Goal: Task Accomplishment & Management: Complete application form

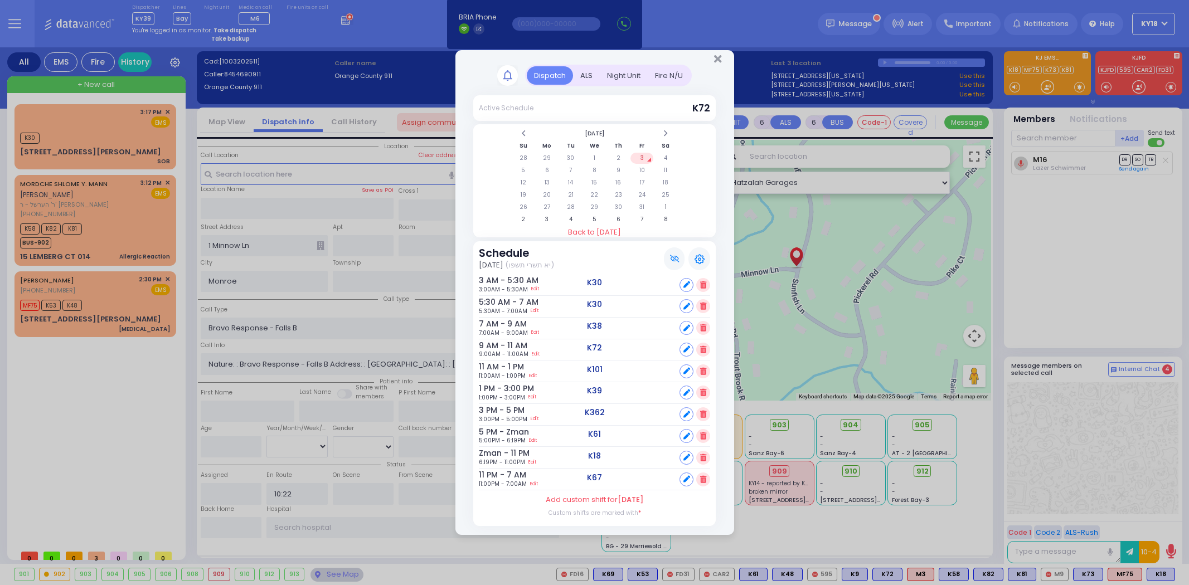
select select
click at [628, 79] on div "Night Unit" at bounding box center [624, 75] width 48 height 18
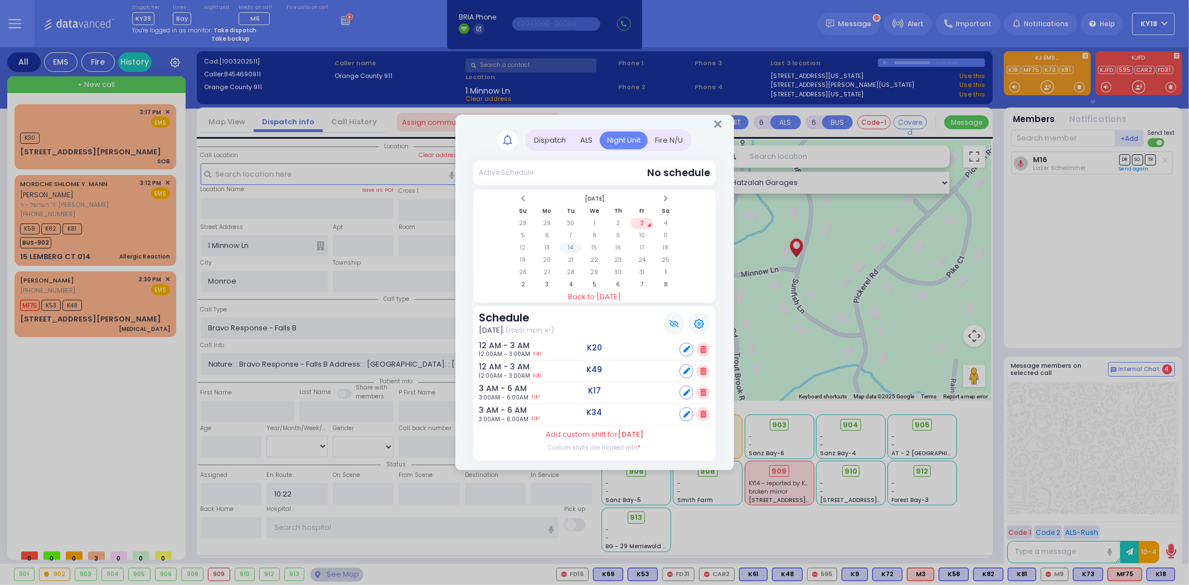
click at [578, 247] on td "14" at bounding box center [571, 248] width 23 height 11
click at [570, 238] on td "7" at bounding box center [571, 235] width 23 height 11
click at [706, 345] on div "Set" at bounding box center [695, 350] width 31 height 14
select select
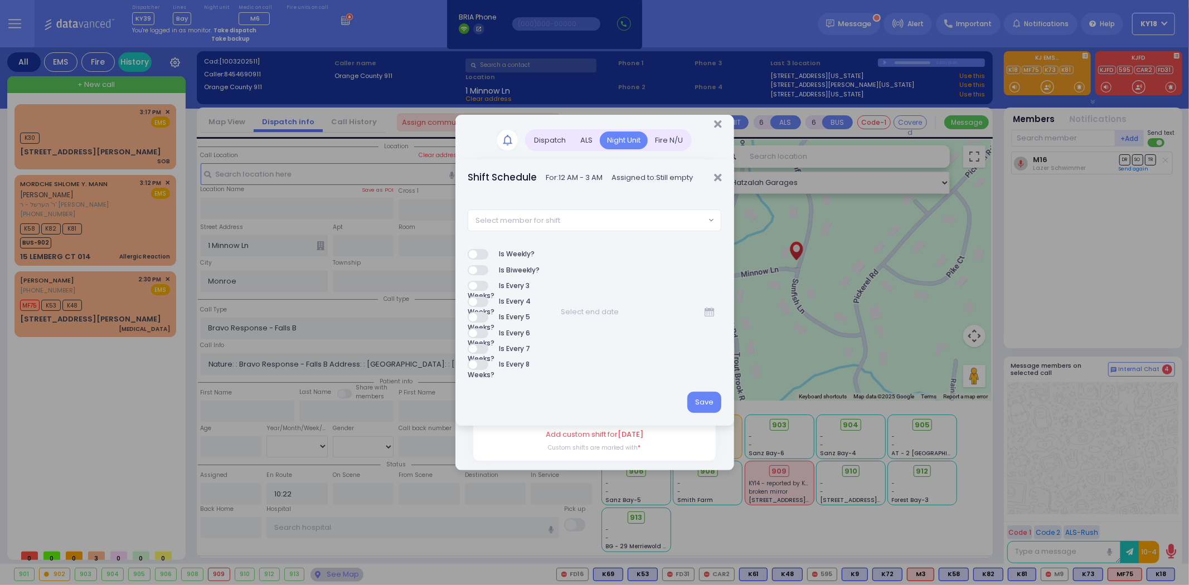
click at [594, 217] on span "Select member for shift" at bounding box center [586, 220] width 237 height 20
type input "364"
select select "d9223e5d-14b5-f689-8587-1c1a5d5c8c56"
click at [701, 398] on button "Save" at bounding box center [705, 402] width 34 height 21
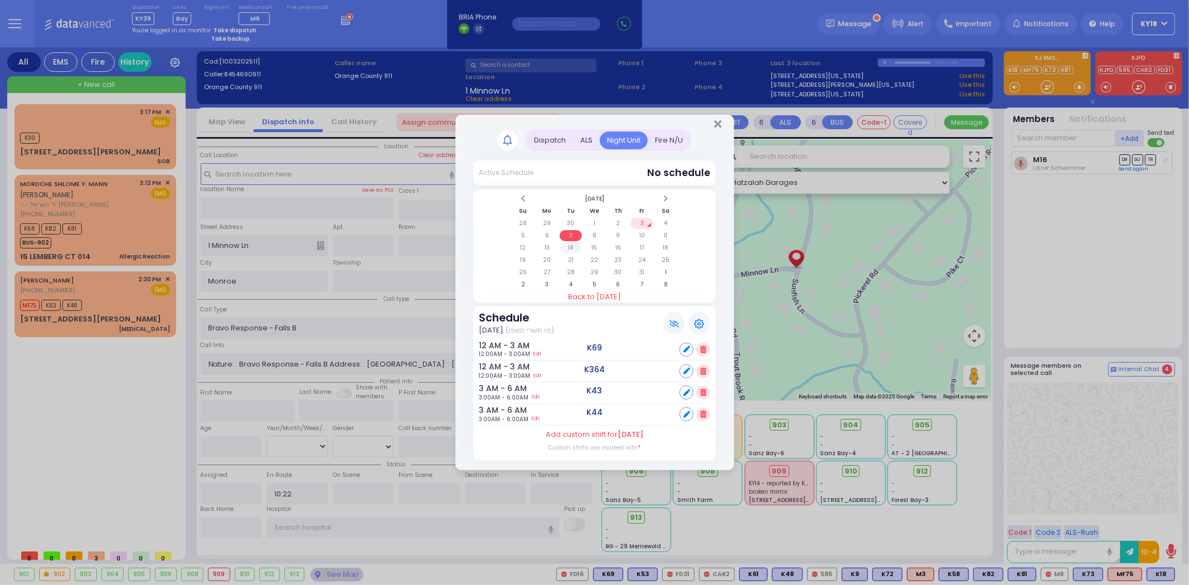
click at [570, 249] on td "14" at bounding box center [571, 248] width 23 height 11
click at [571, 259] on td "21" at bounding box center [571, 260] width 23 height 11
click at [571, 267] on td "28" at bounding box center [571, 272] width 23 height 11
click at [692, 348] on div "Set" at bounding box center [695, 350] width 31 height 14
select select
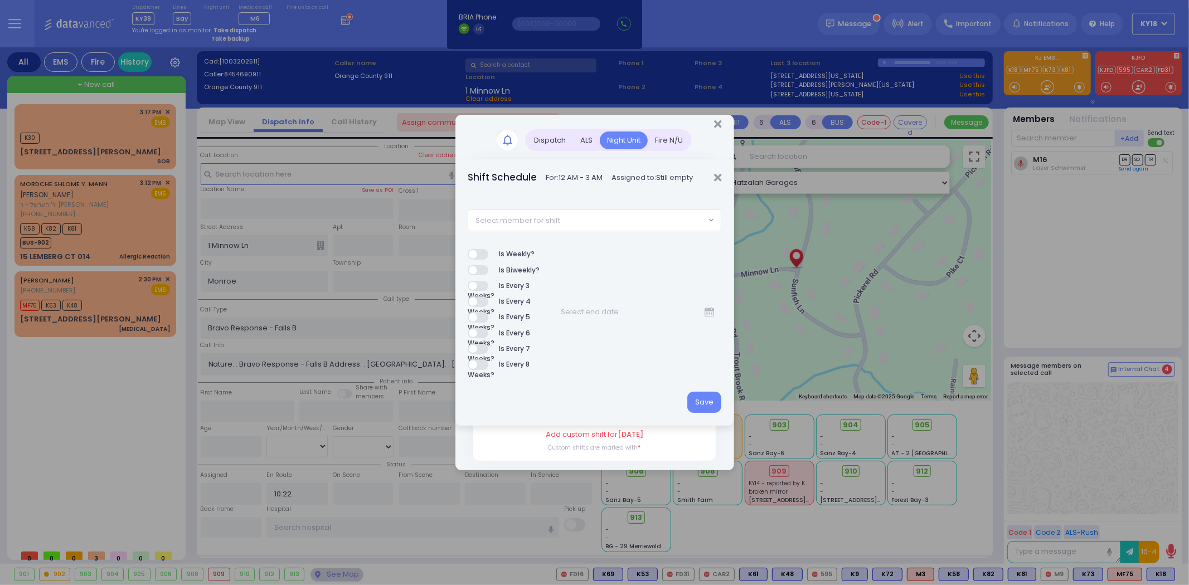
click at [621, 223] on span "Select member for shift" at bounding box center [586, 220] width 237 height 20
type input "364"
select select "d9223e5d-14b5-f689-8587-1c1a5d5c8c56"
click at [484, 254] on label "Is Weekly?" at bounding box center [501, 254] width 67 height 11
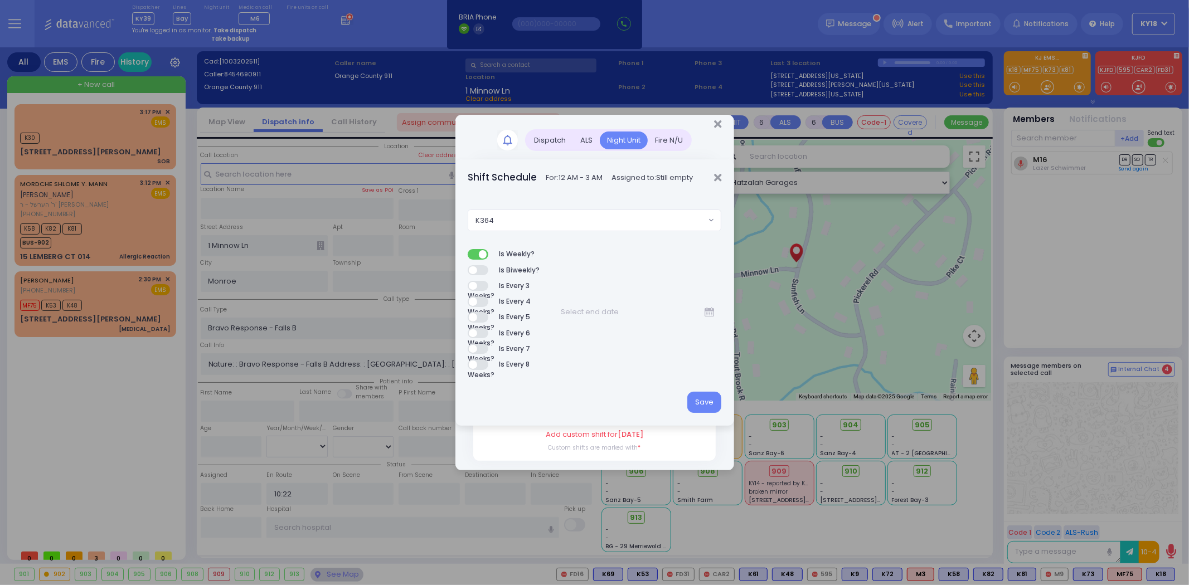
click at [709, 312] on icon at bounding box center [709, 312] width 9 height 0
click at [679, 346] on th "October 2025" at bounding box center [628, 344] width 102 height 11
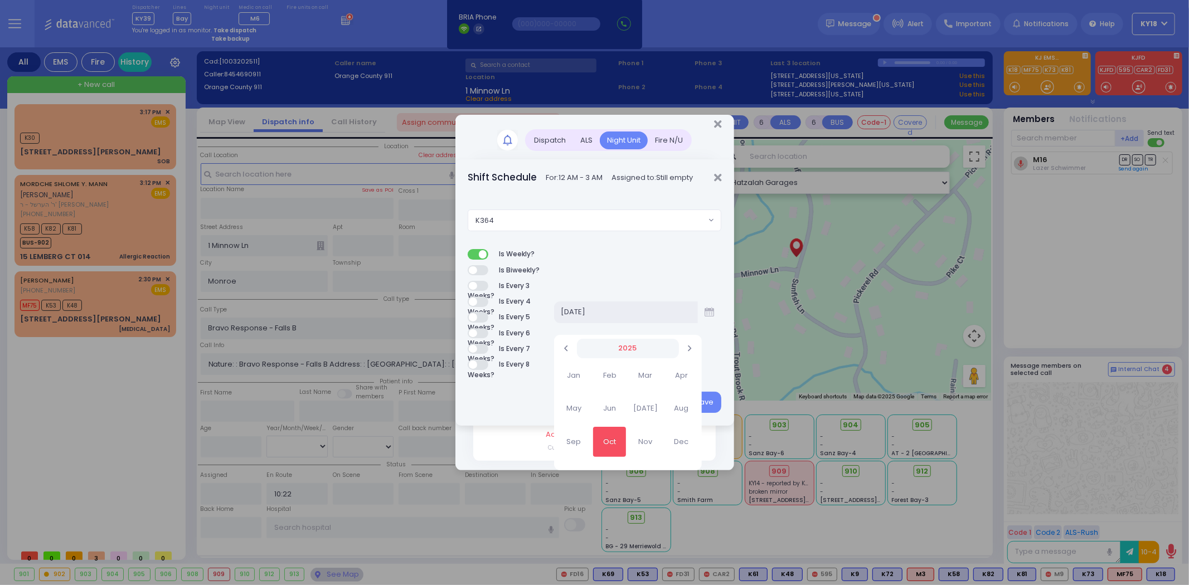
click at [679, 349] on th "2025" at bounding box center [628, 349] width 102 height 20
click at [698, 436] on span "2030" at bounding box center [681, 442] width 33 height 30
click at [698, 442] on span "Dec" at bounding box center [681, 442] width 33 height 30
click at [617, 414] on td "31" at bounding box center [608, 418] width 20 height 11
type input "12/31/2030"
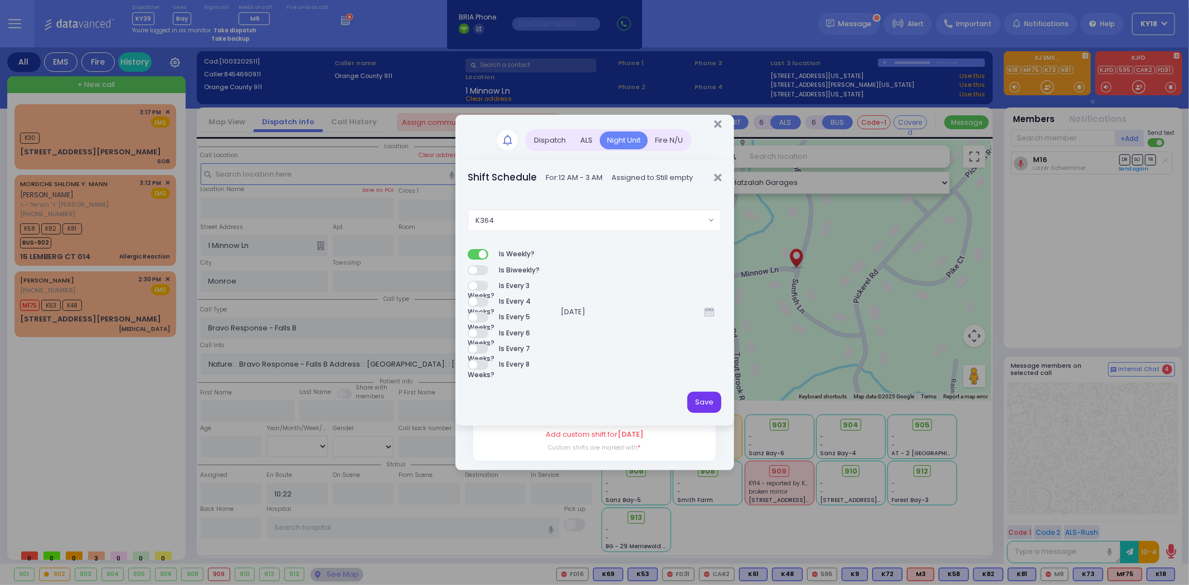
click at [706, 405] on button "Save" at bounding box center [705, 402] width 34 height 21
click at [710, 399] on button "Save" at bounding box center [705, 402] width 34 height 21
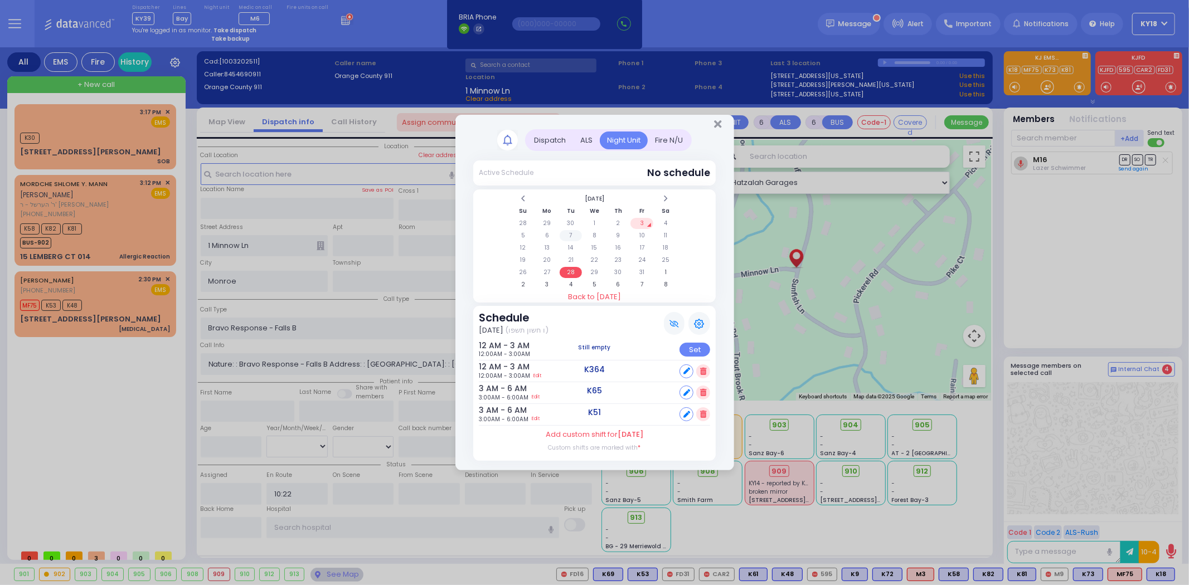
click at [575, 235] on td "7" at bounding box center [571, 235] width 23 height 11
click at [575, 269] on td "28" at bounding box center [571, 272] width 23 height 11
click at [670, 200] on th at bounding box center [666, 198] width 23 height 11
click at [571, 259] on td "18" at bounding box center [571, 260] width 23 height 11
click at [573, 248] on td "11" at bounding box center [571, 248] width 23 height 11
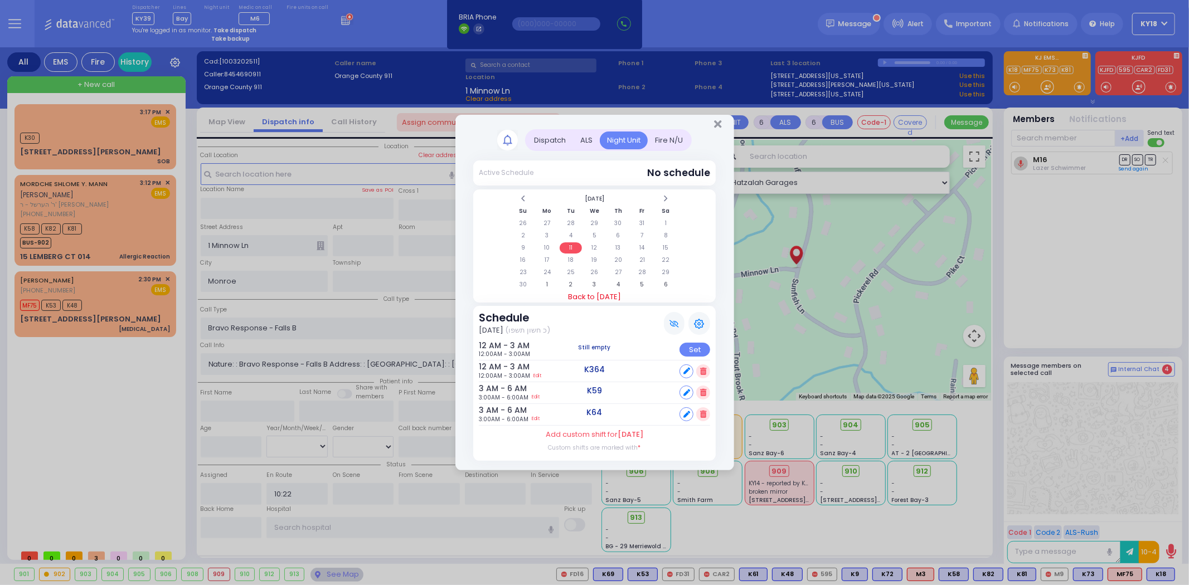
click at [586, 293] on link "Back to [DATE]" at bounding box center [594, 297] width 243 height 11
click at [573, 236] on td "7" at bounding box center [571, 235] width 23 height 11
click at [574, 246] on td "14" at bounding box center [571, 248] width 23 height 11
click at [569, 237] on td "7" at bounding box center [571, 235] width 23 height 11
click at [572, 272] on td "28" at bounding box center [571, 272] width 23 height 11
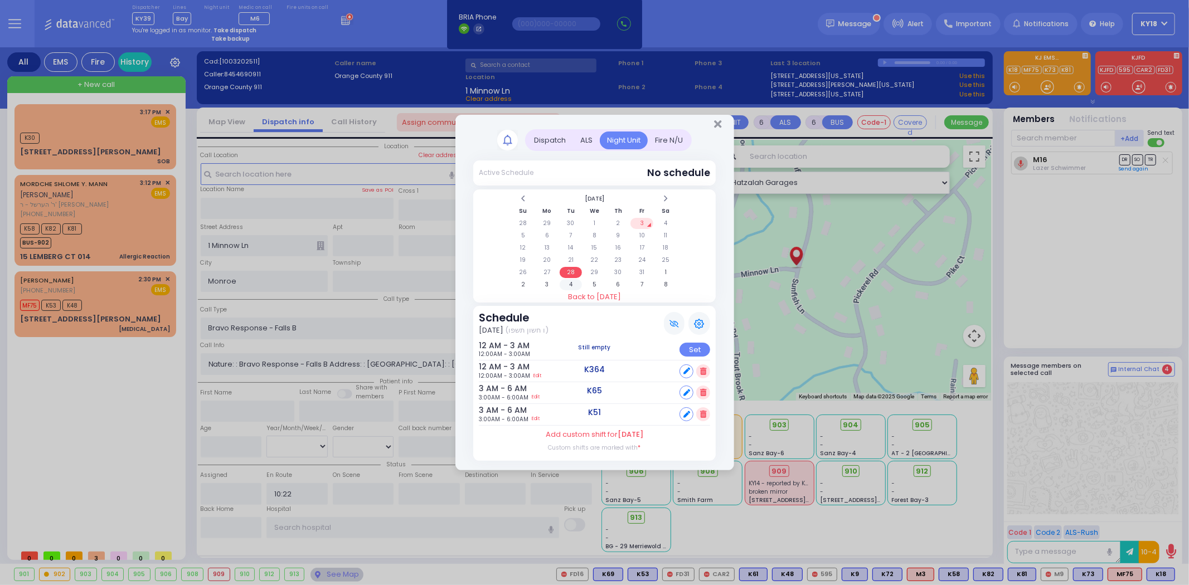
click at [574, 282] on td "4" at bounding box center [571, 284] width 23 height 11
click at [572, 245] on td "11" at bounding box center [571, 248] width 23 height 11
click at [571, 259] on td "18" at bounding box center [571, 260] width 23 height 11
click at [572, 275] on td "25" at bounding box center [571, 272] width 23 height 11
click at [572, 279] on td "2" at bounding box center [571, 284] width 23 height 11
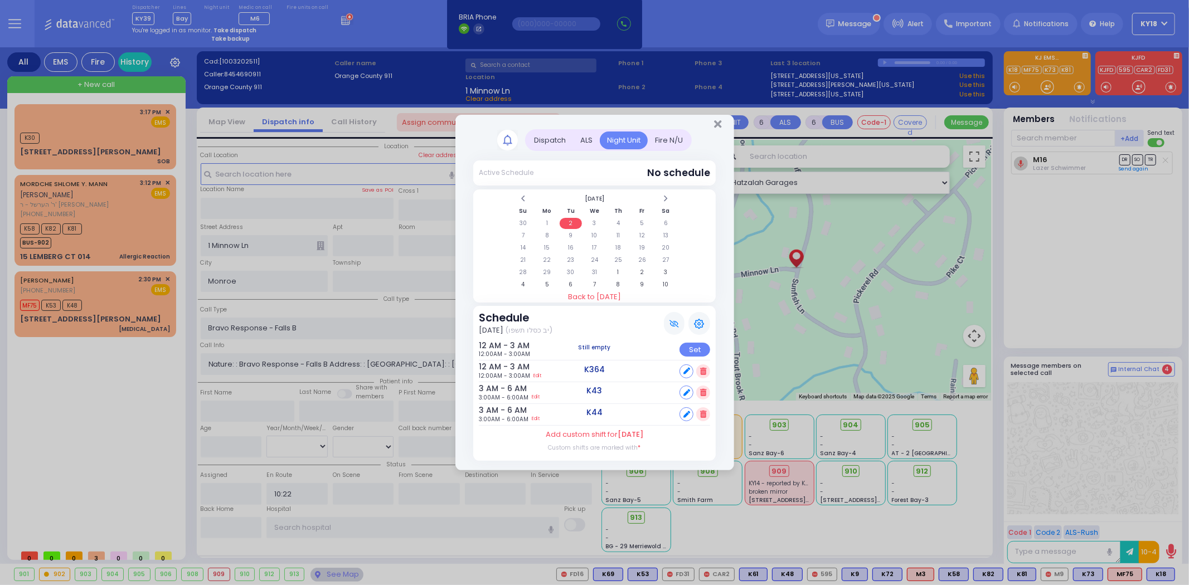
click at [722, 125] on div at bounding box center [595, 122] width 279 height 14
click at [717, 126] on icon "Close" at bounding box center [717, 124] width 7 height 11
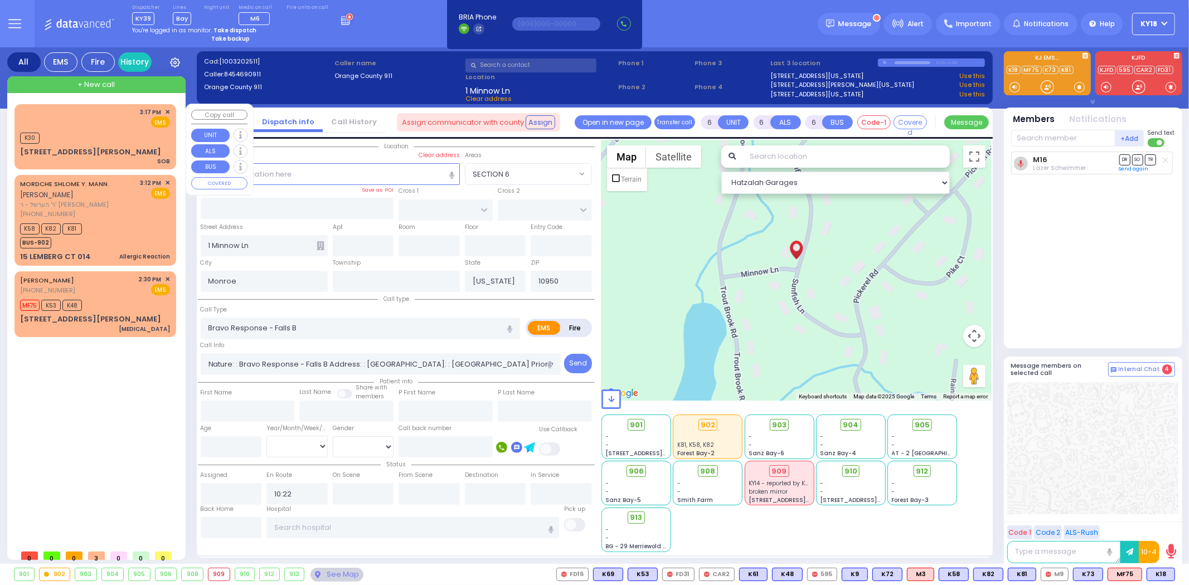
click at [115, 142] on div "K30" at bounding box center [95, 137] width 150 height 14
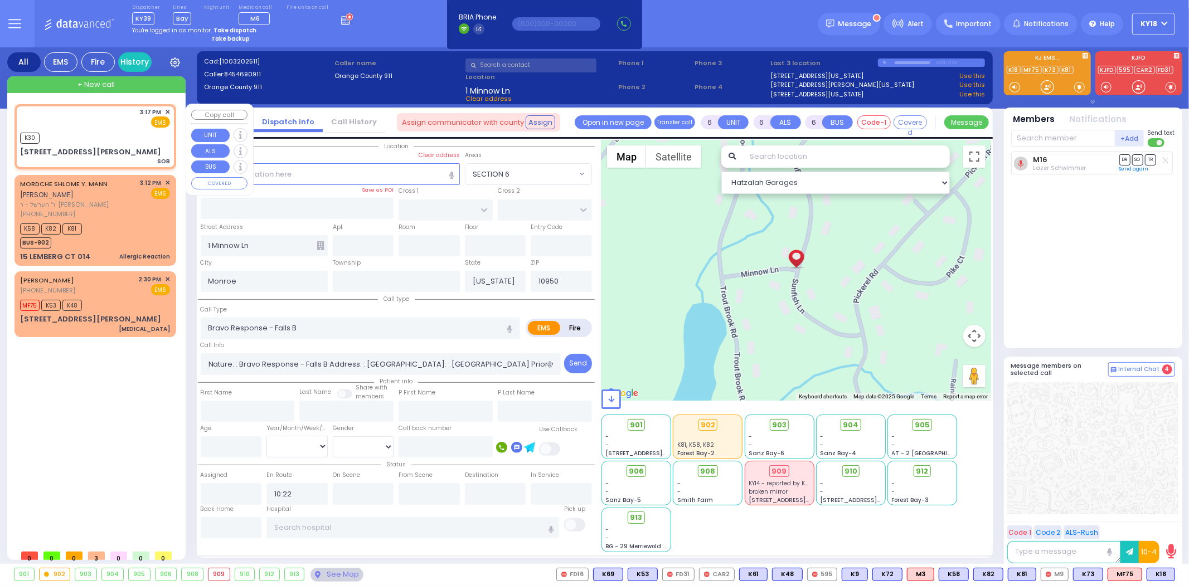
type input "2"
type input "1"
select select
type input "SOB"
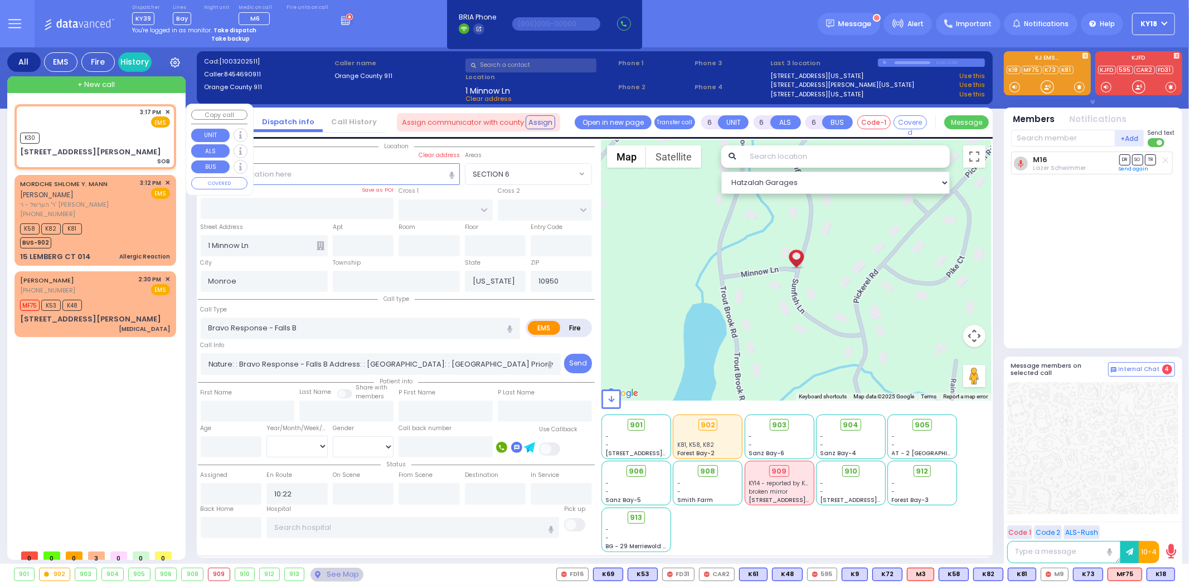
radio input "true"
select select
type input "15:17"
type input "HAYES COURT"
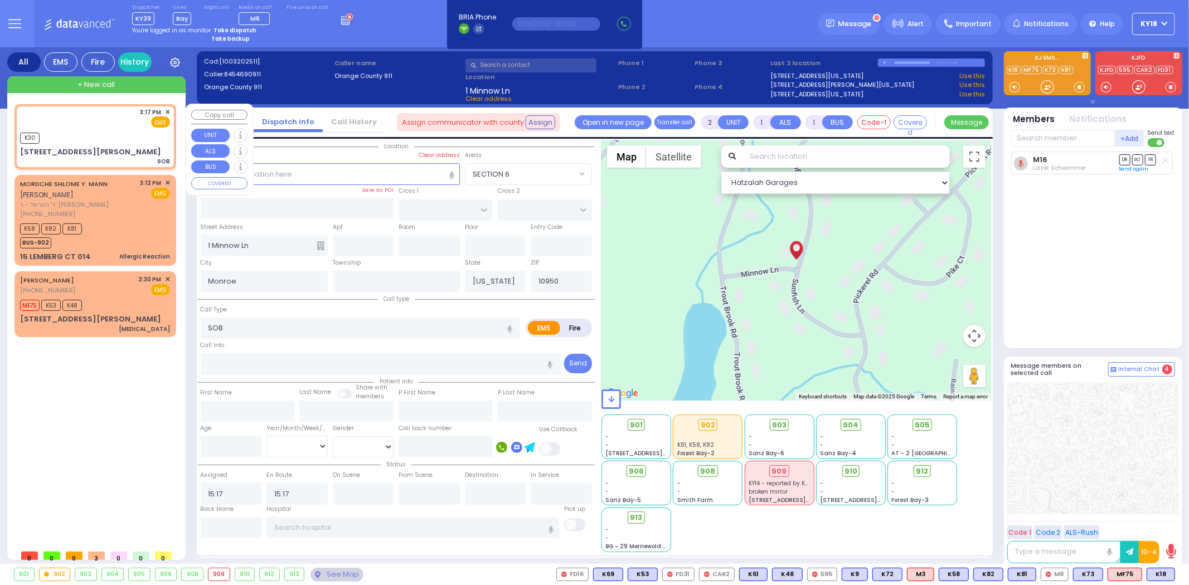
type input "ORSHAVA COURT"
type input "19 Hayes Court"
type input "203"
select select "Hatzalah Garages"
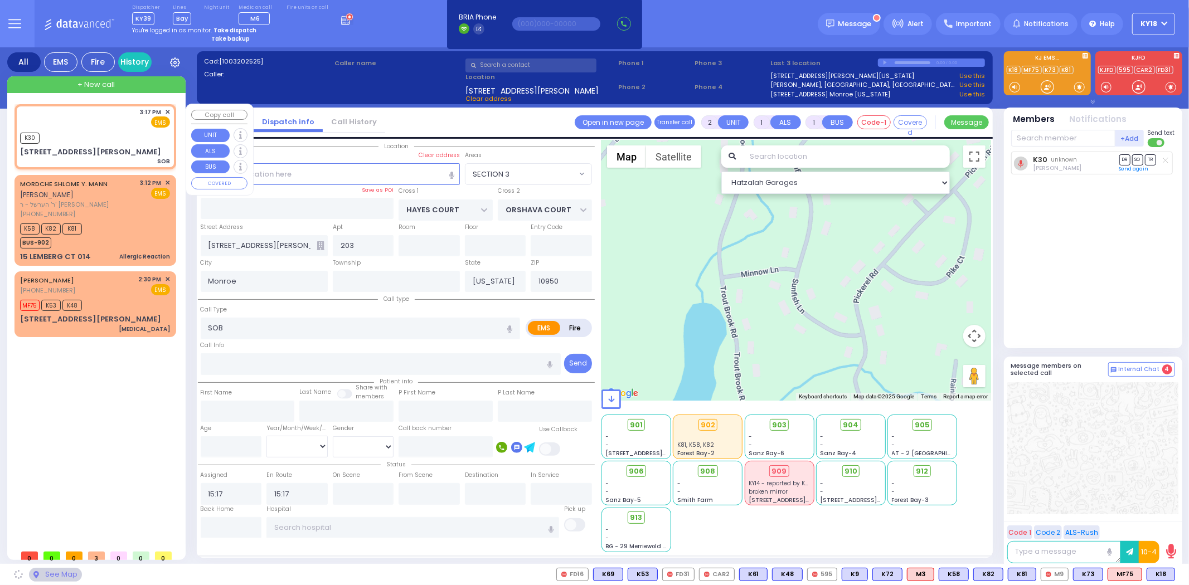
select select "SECTION 3"
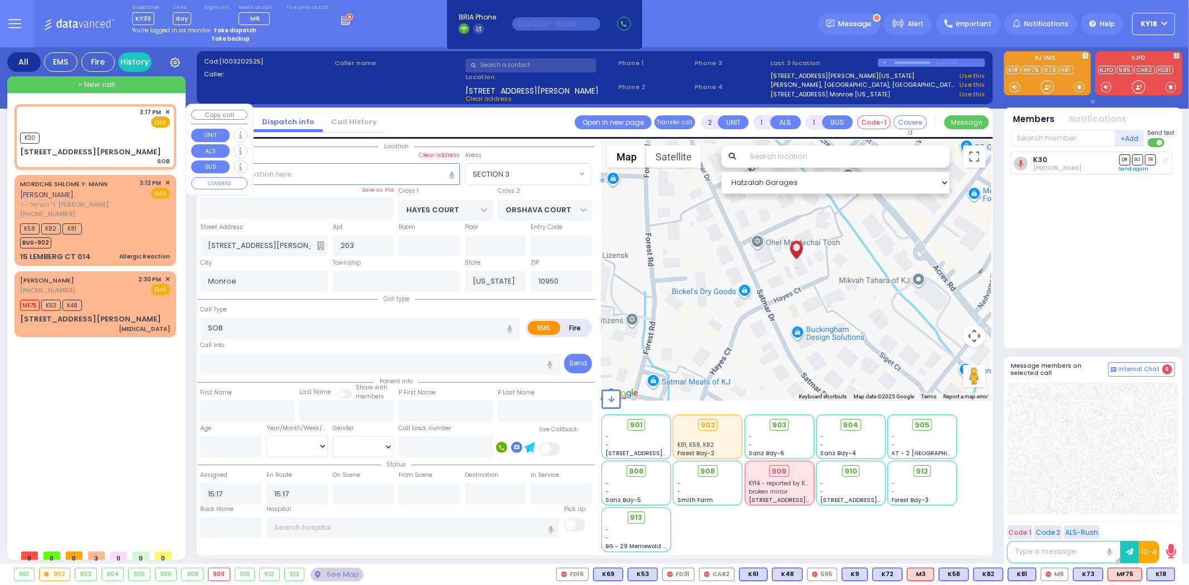
click at [79, 132] on div "K30" at bounding box center [95, 137] width 150 height 14
select select
radio input "true"
select select
select select "Hatzalah Garages"
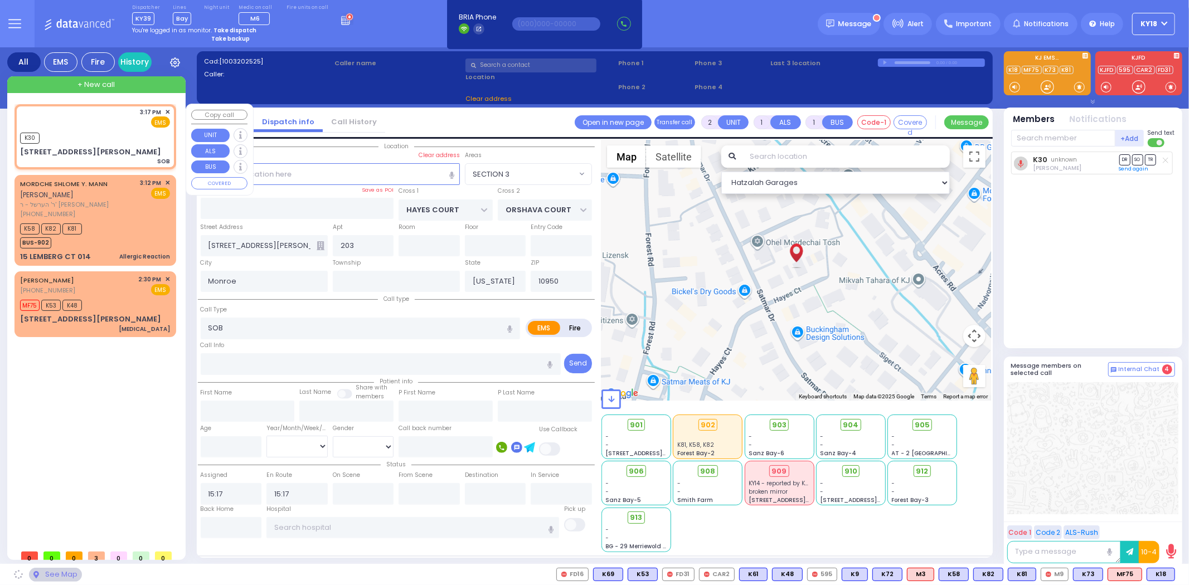
select select "SECTION 3"
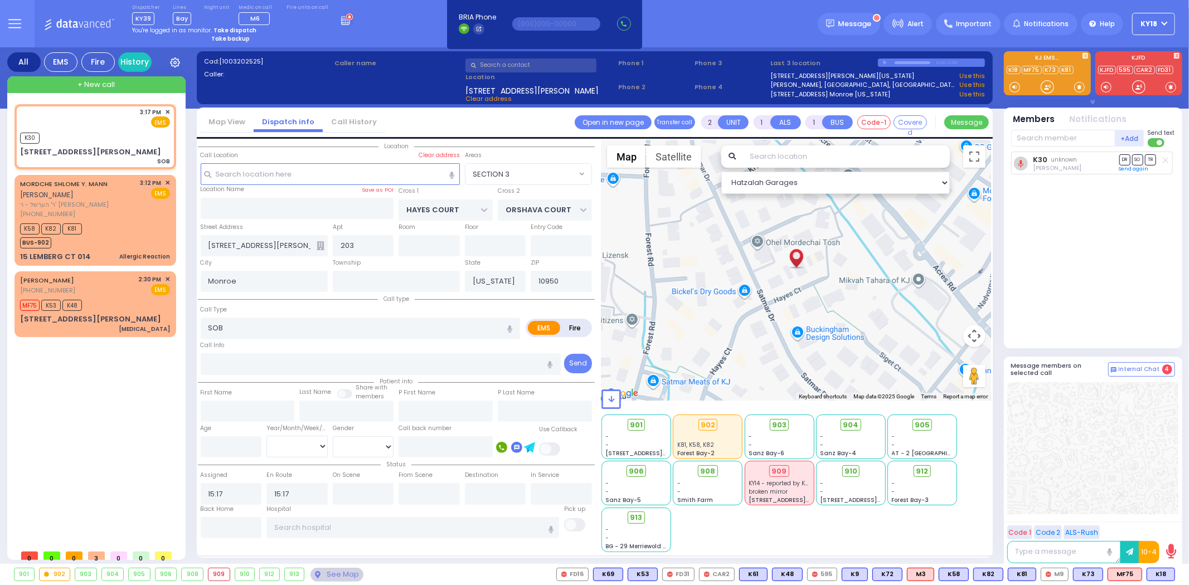
click at [341, 18] on icon at bounding box center [347, 19] width 12 height 12
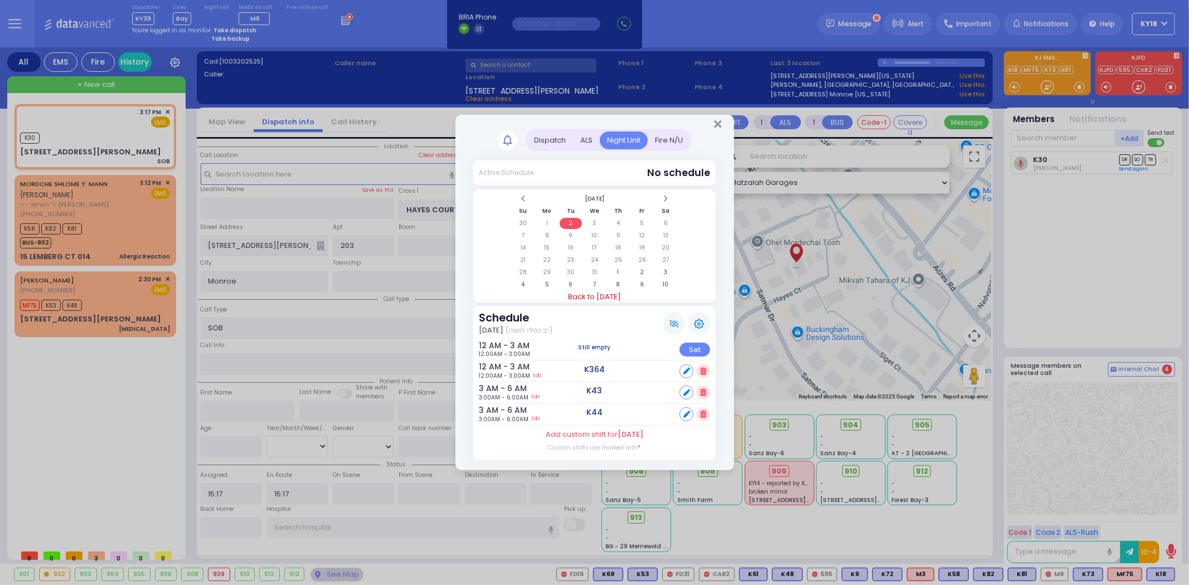
click at [604, 294] on link "Back to [DATE]" at bounding box center [594, 297] width 243 height 11
click at [572, 237] on td "7" at bounding box center [571, 235] width 23 height 11
click at [572, 273] on td "28" at bounding box center [571, 272] width 23 height 11
click at [574, 280] on td "4" at bounding box center [571, 284] width 23 height 11
click at [570, 248] on td "11" at bounding box center [571, 248] width 23 height 11
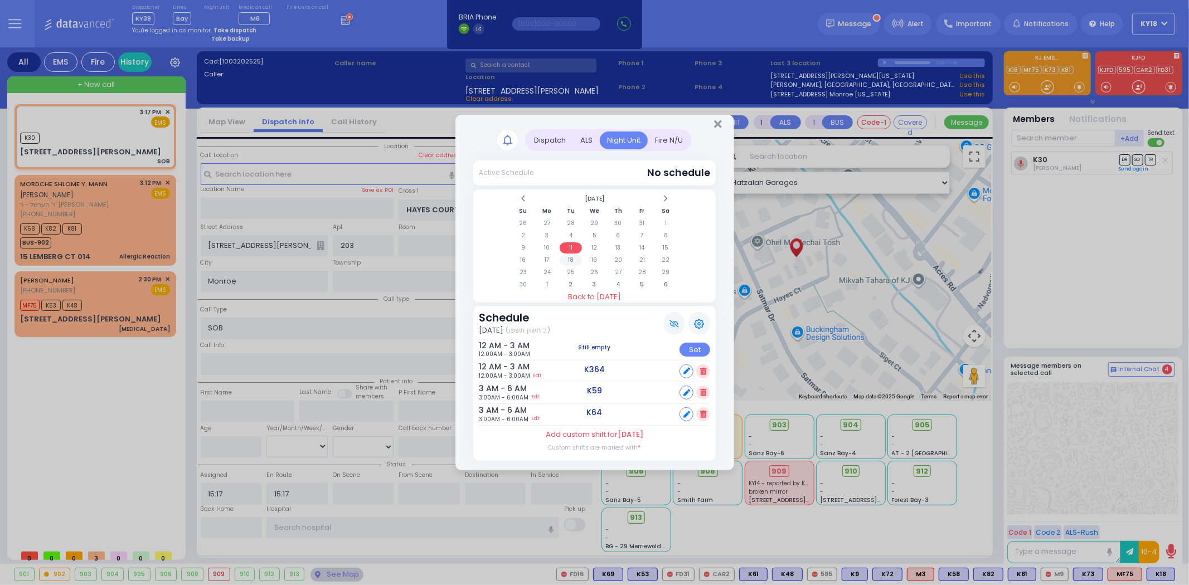
click at [570, 257] on td "18" at bounding box center [571, 260] width 23 height 11
click at [717, 126] on icon "Close" at bounding box center [717, 124] width 7 height 11
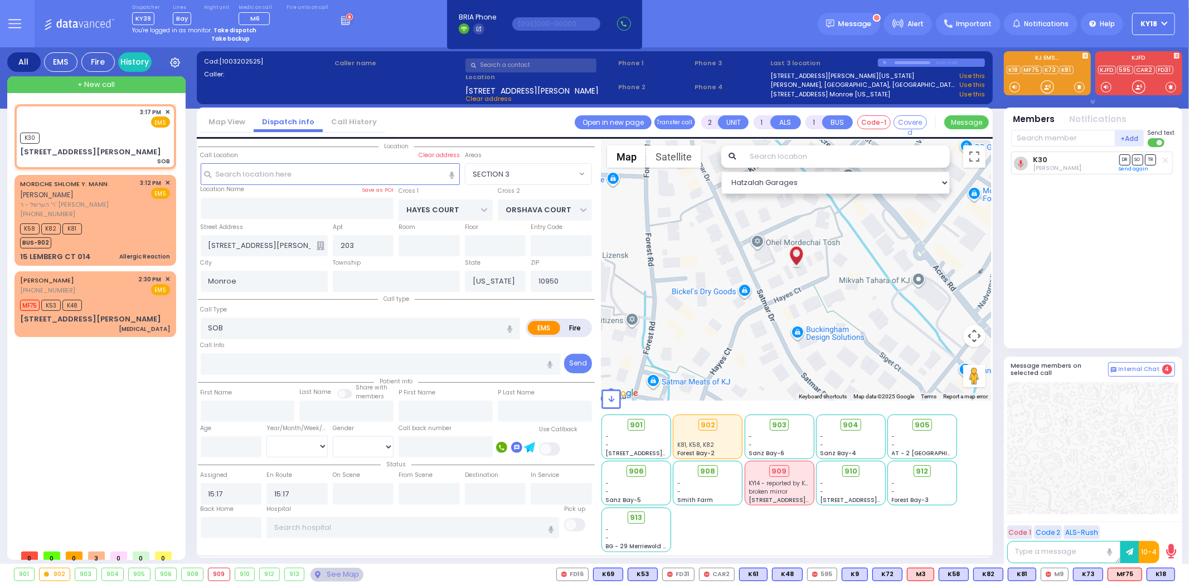
click at [341, 14] on icon at bounding box center [347, 19] width 12 height 12
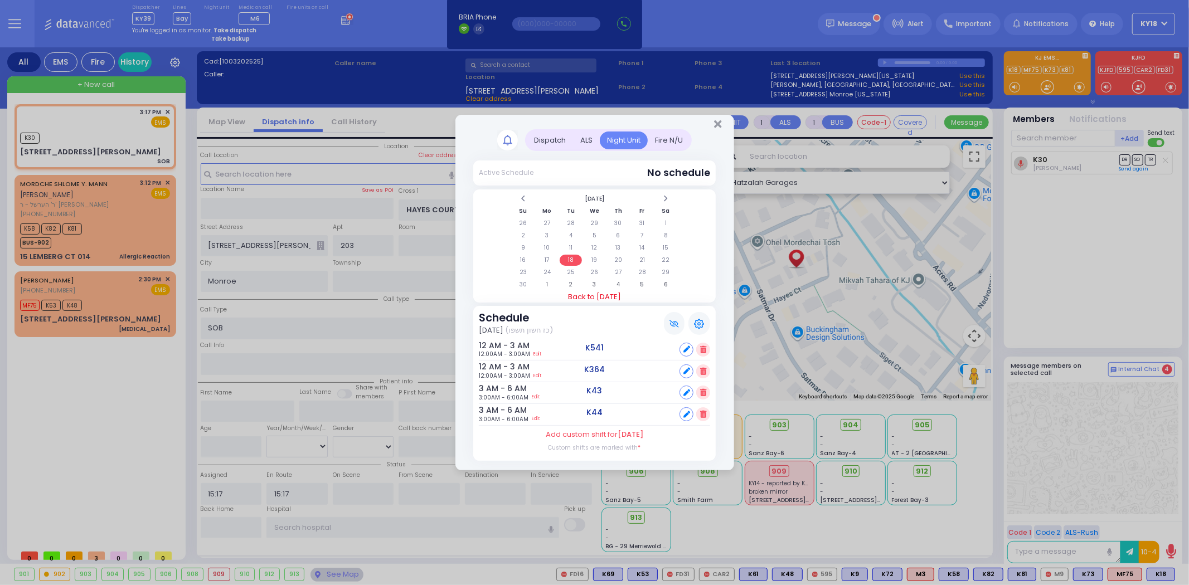
click at [599, 294] on link "Back to [DATE]" at bounding box center [594, 297] width 243 height 11
click at [573, 236] on td "7" at bounding box center [571, 235] width 23 height 11
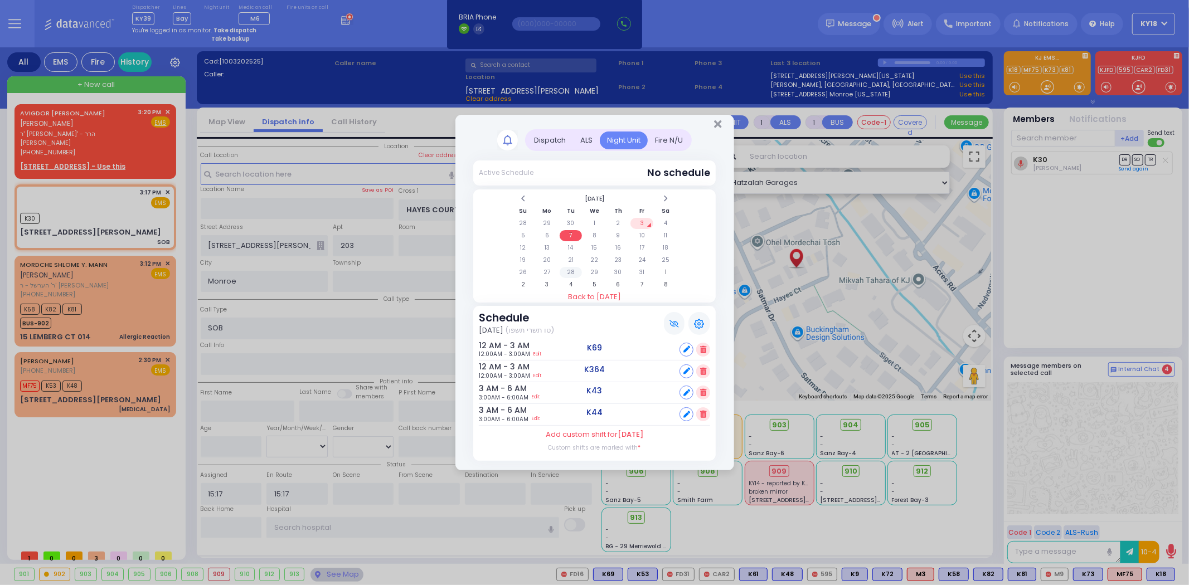
click at [569, 270] on td "28" at bounding box center [571, 272] width 23 height 11
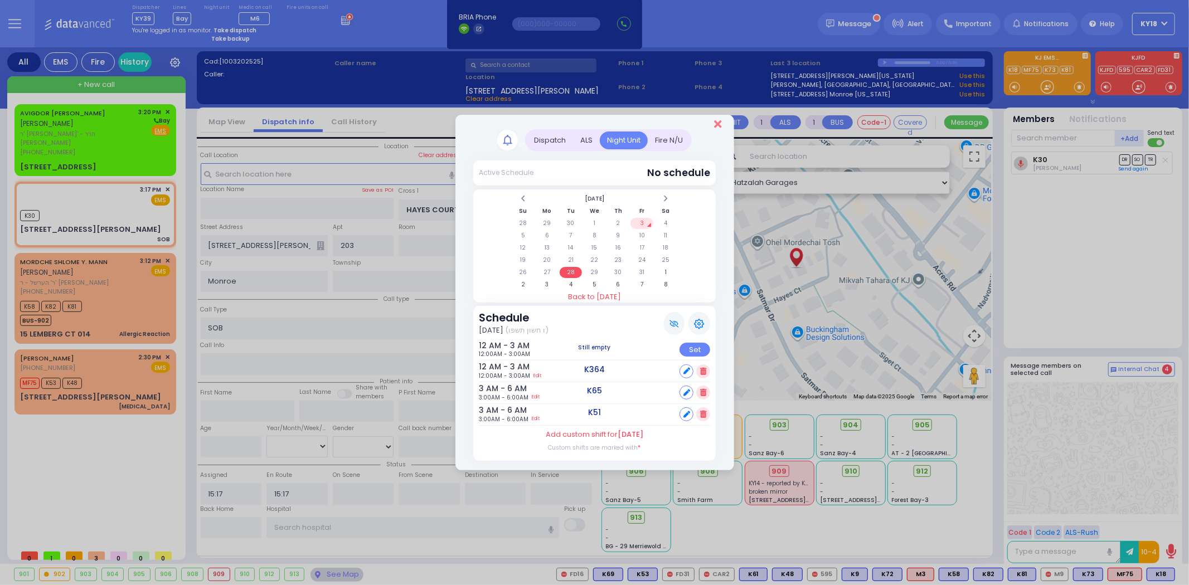
click at [719, 125] on icon "Close" at bounding box center [717, 124] width 7 height 11
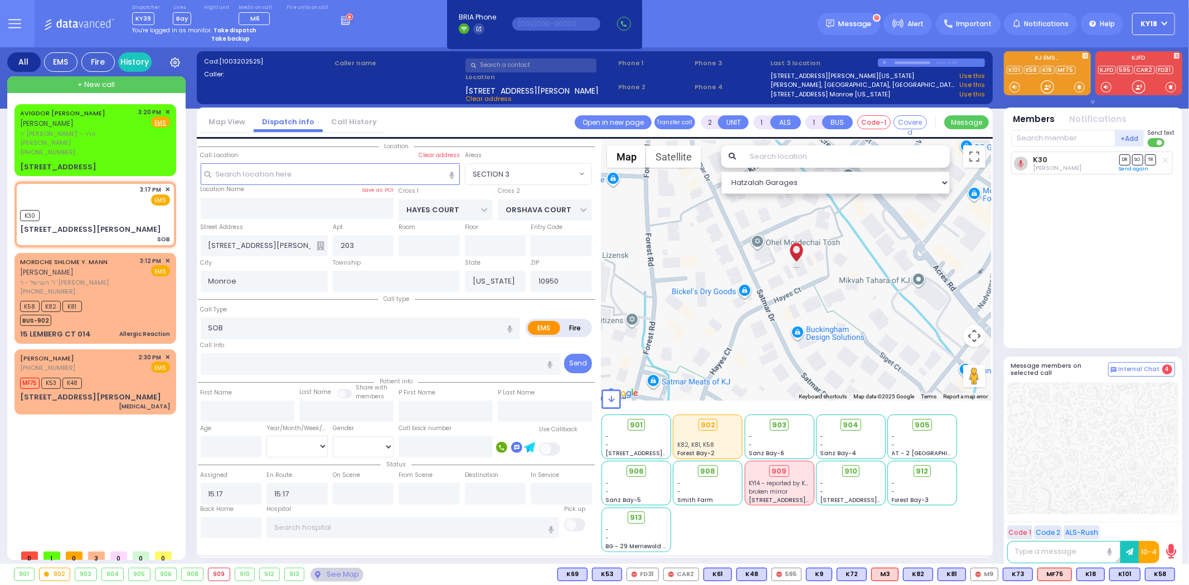
click at [341, 17] on icon at bounding box center [347, 19] width 12 height 12
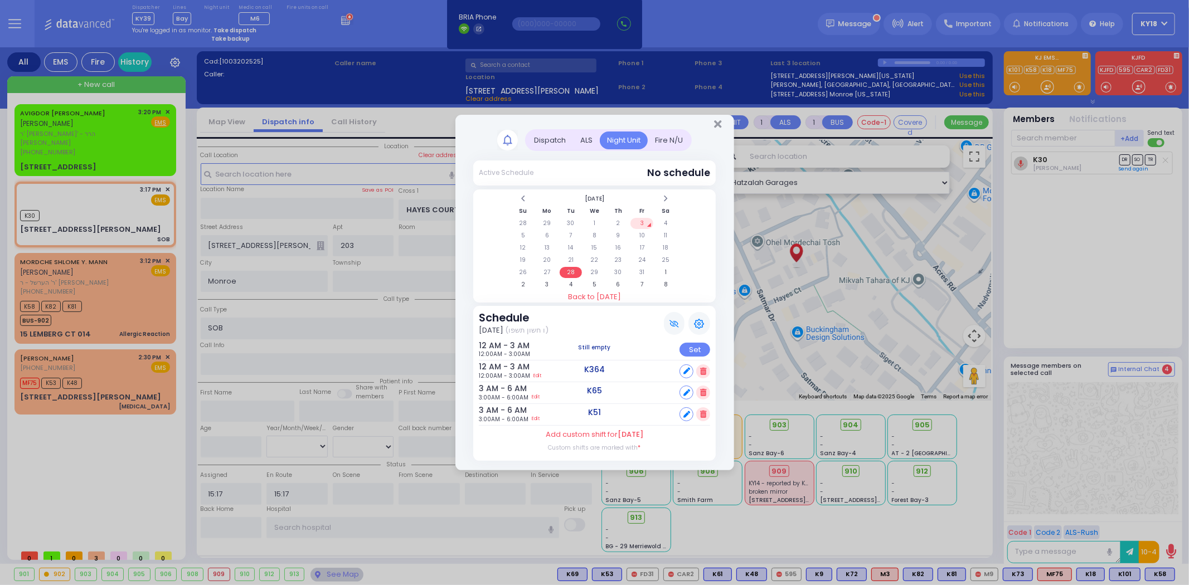
click at [569, 272] on td "28" at bounding box center [571, 272] width 23 height 11
click at [569, 273] on td "28" at bounding box center [571, 272] width 23 height 11
click at [570, 283] on td "4" at bounding box center [571, 284] width 23 height 11
click at [572, 246] on td "11" at bounding box center [571, 248] width 23 height 11
click at [570, 256] on td "18" at bounding box center [571, 260] width 23 height 11
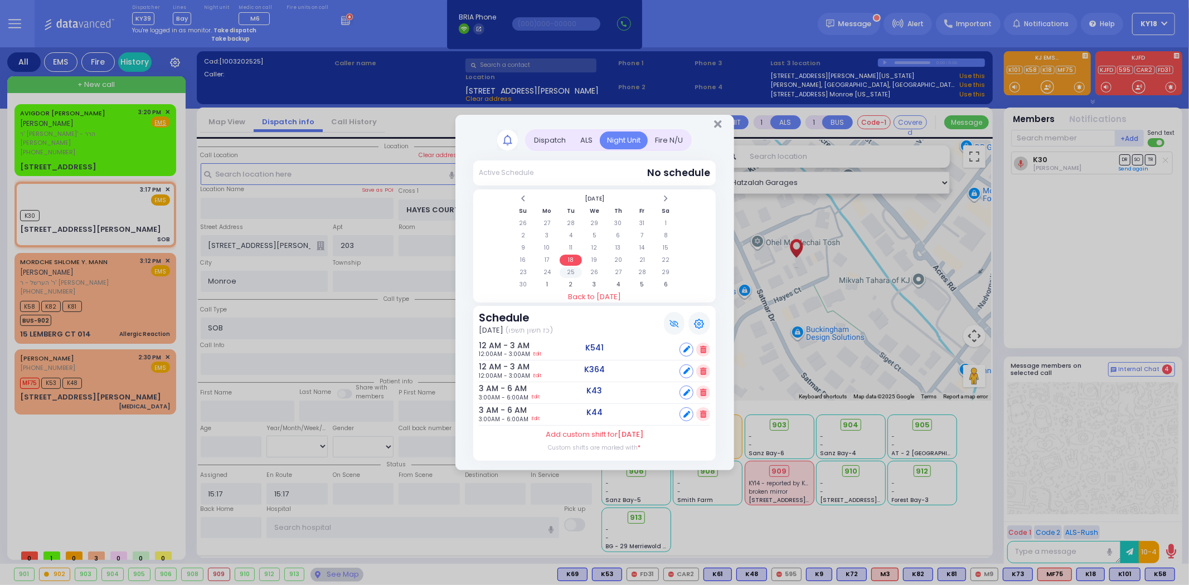
click at [570, 268] on td "25" at bounding box center [571, 272] width 23 height 11
click at [572, 260] on td "18" at bounding box center [571, 260] width 23 height 11
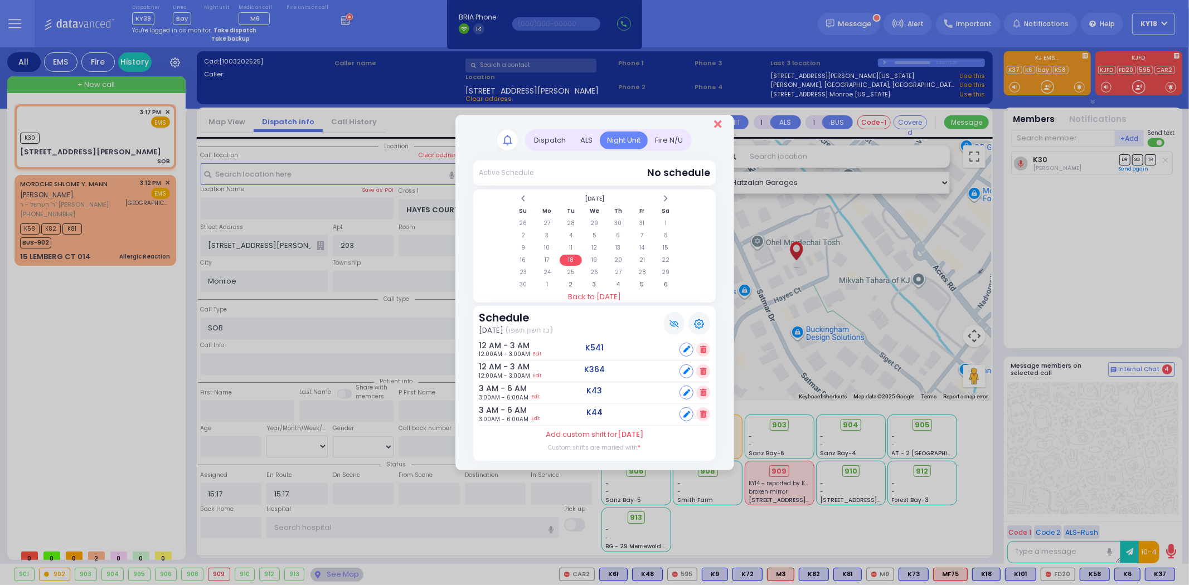
click at [718, 125] on icon "Close" at bounding box center [717, 124] width 7 height 11
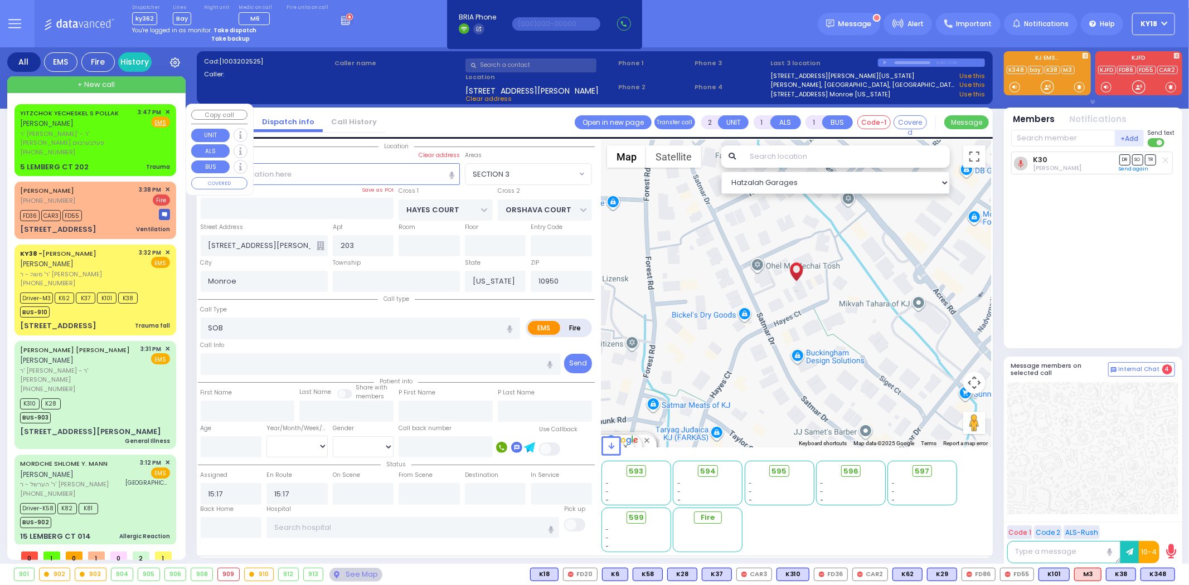
click at [88, 162] on div "5 LEMBERG CT 202 Trauma" at bounding box center [95, 167] width 150 height 11
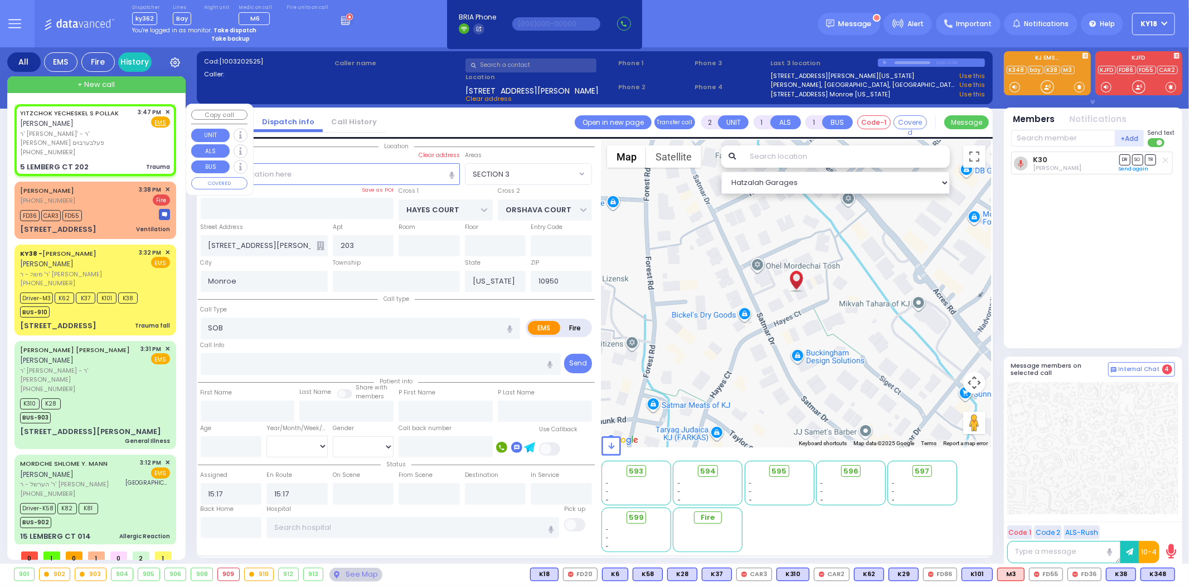
type input "0"
select select
type input "Trauma"
radio input "true"
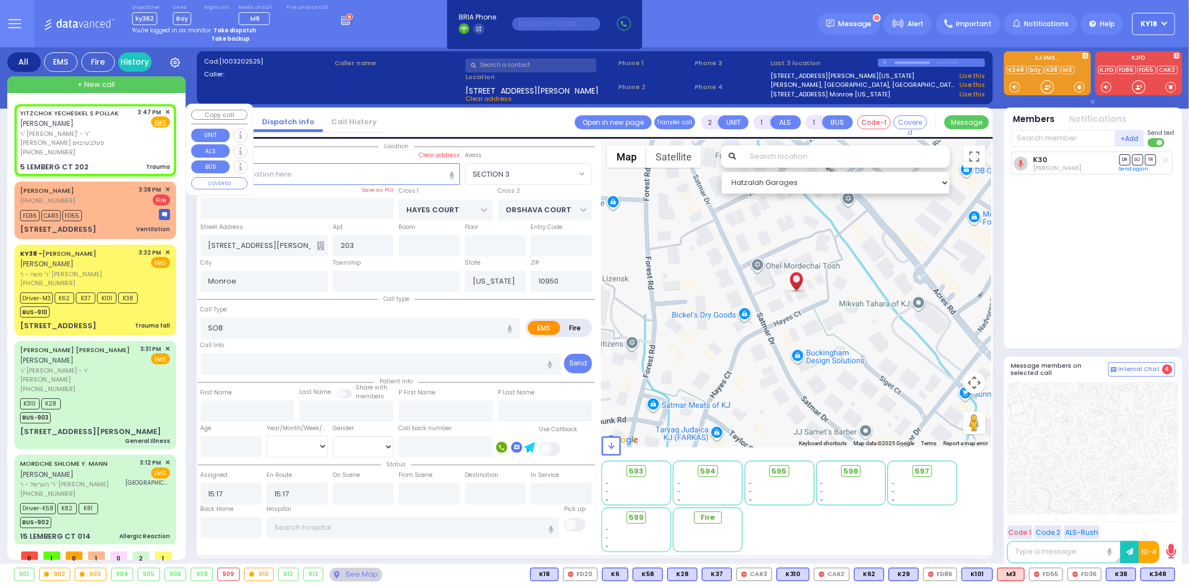
type input "YITZCHOK YECHESKEL S"
type input "POLLAK"
type input "14"
select select "Year"
select select "[DEMOGRAPHIC_DATA]"
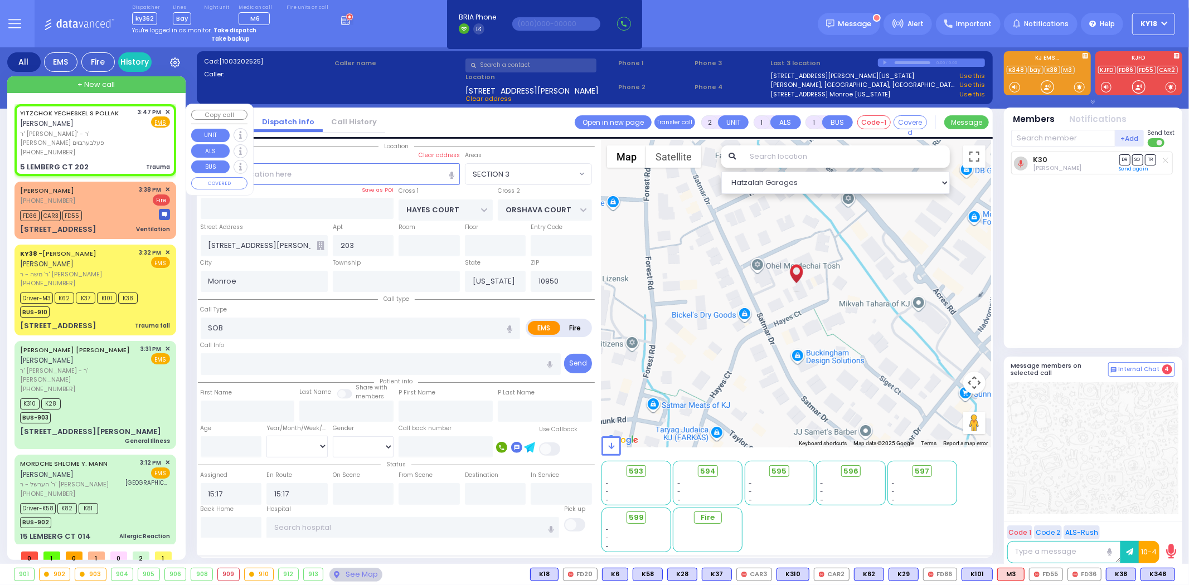
type input "15:47"
type input "LEMBERG COURT"
type input "SATMAR DR"
type input "5 LEMBERG CT"
type input "202"
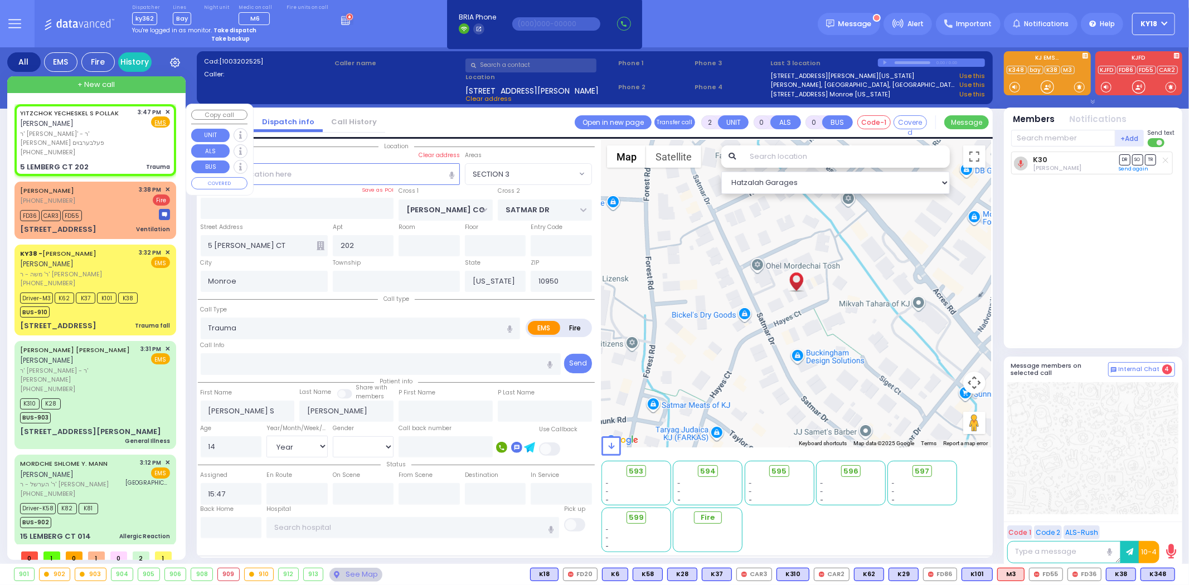
select select "Hatzalah Garages"
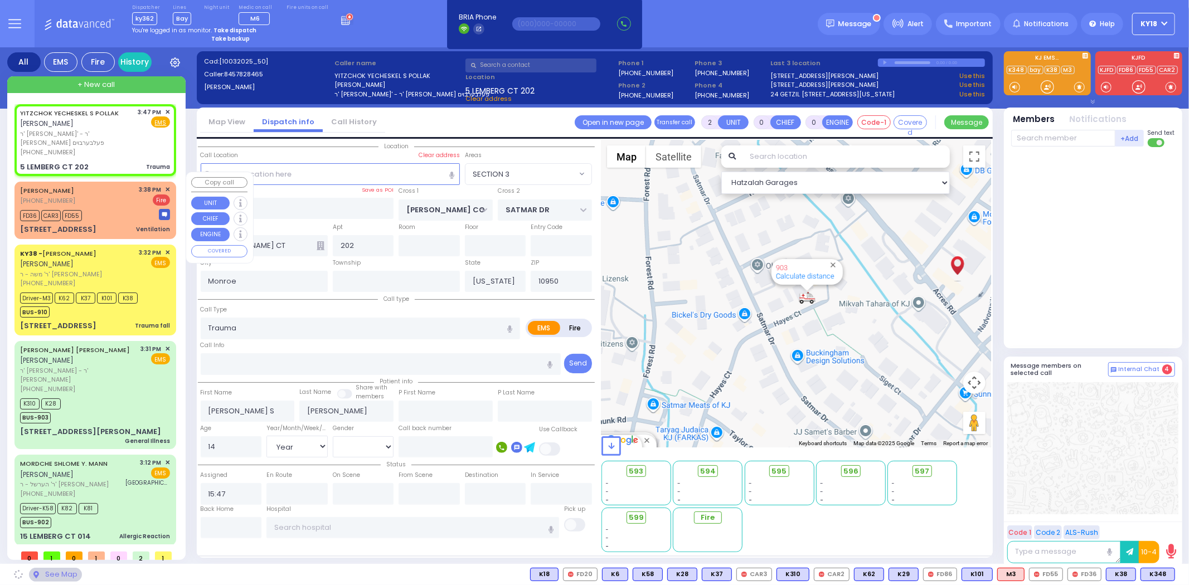
select select "SECTION 3"
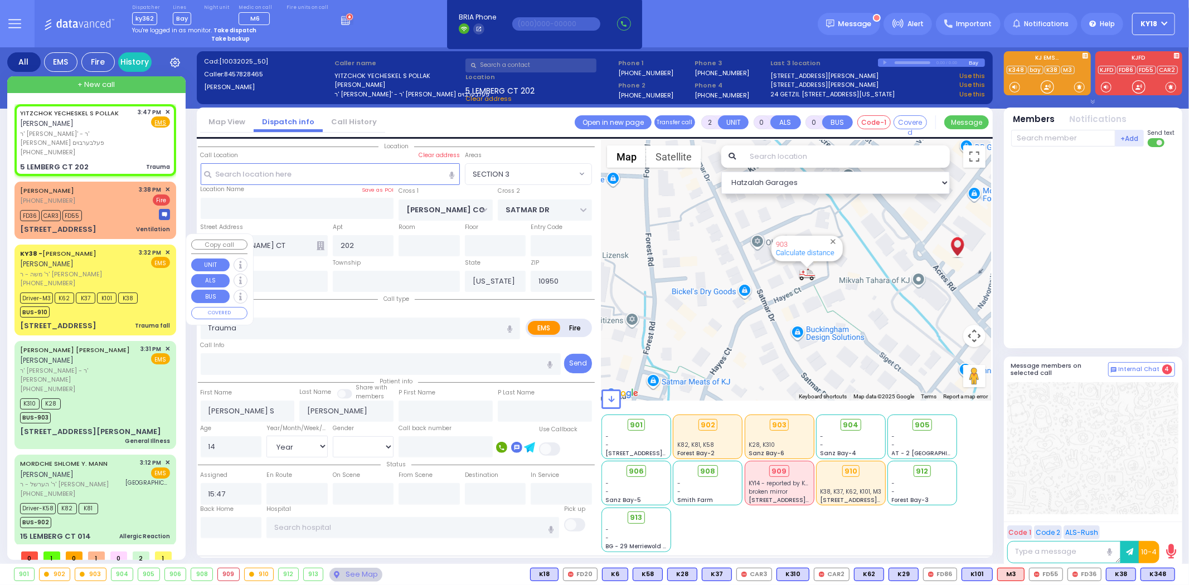
click at [112, 248] on div "KY38 - AVRUM MAYER MILLER אברהם מאיר מיללער" at bounding box center [77, 259] width 115 height 22
select select
type input "Trauma fall"
radio input "true"
type input "AVRUM MAYER"
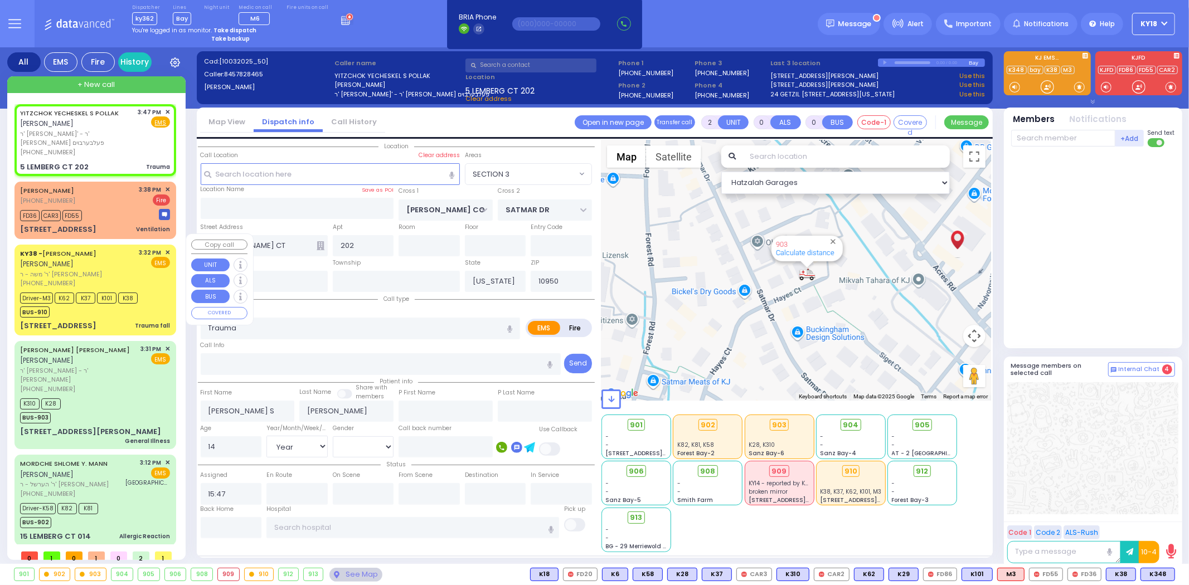
type input "MILLER"
select select
type input "15:32"
type input "15:34"
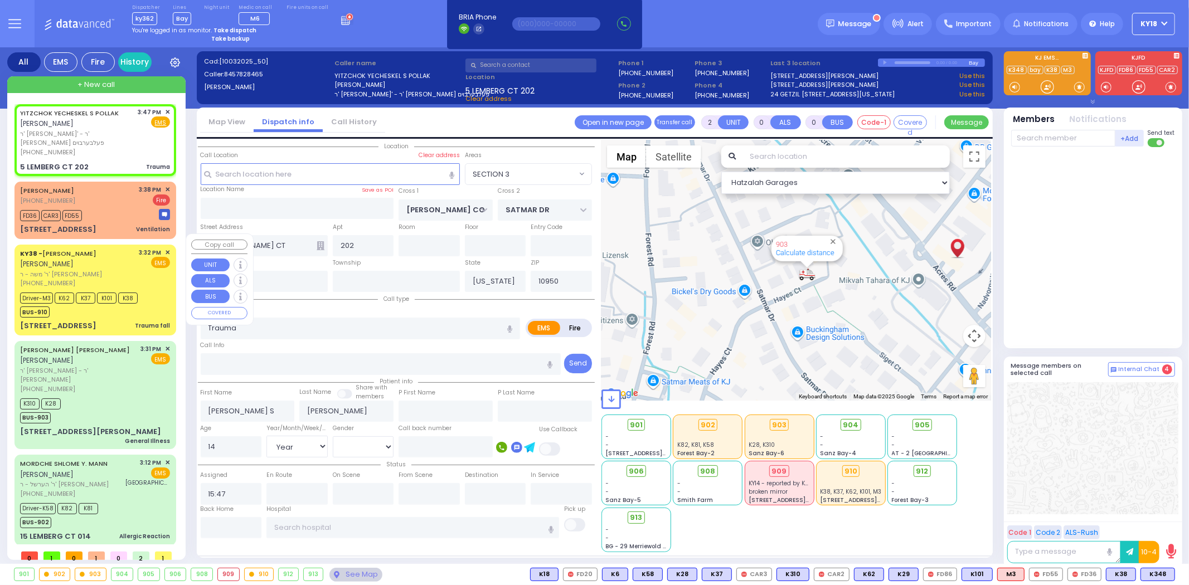
type input "15:45"
select select "Hatzalah Garages"
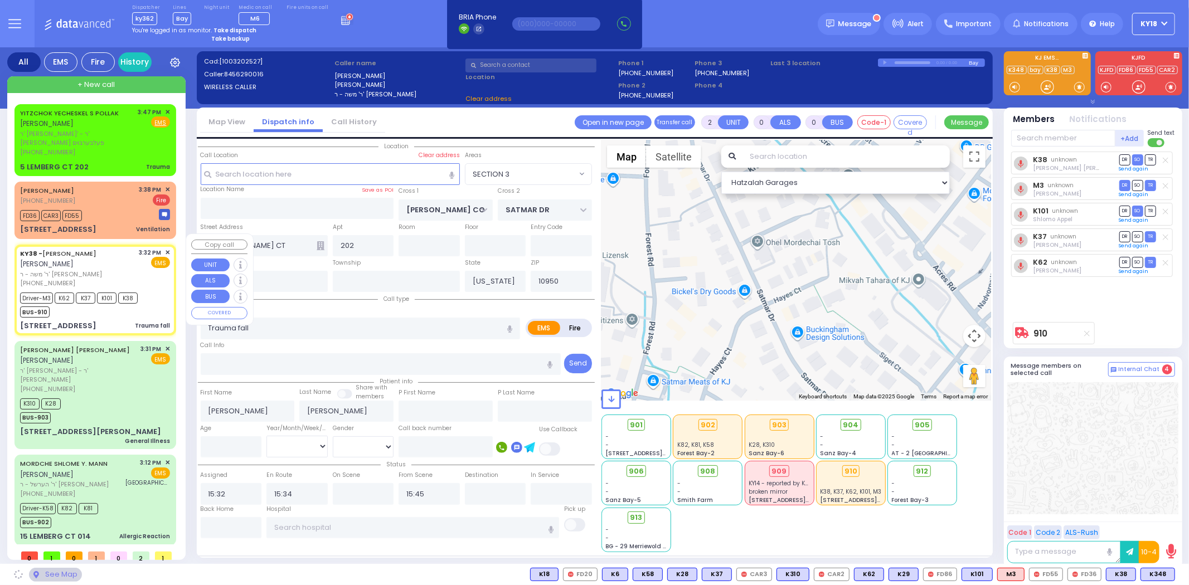
type input "KAHAN DR"
type input "PRAG BLVD"
type input "9 Meron Drive"
type input "10950 Cross Streets: : KAHAN DR/DAJ BLVD"
select select "SECTION 4"
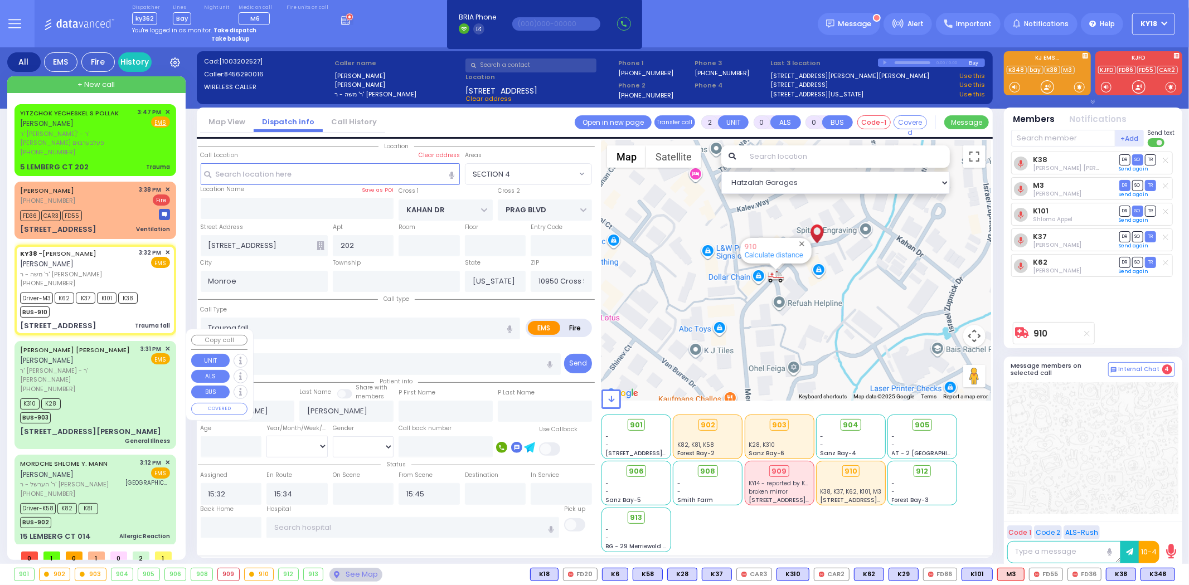
click at [119, 366] on span "ר' [PERSON_NAME] - ר' [PERSON_NAME]" at bounding box center [78, 375] width 117 height 18
type input "1"
select select
type input "General Illness"
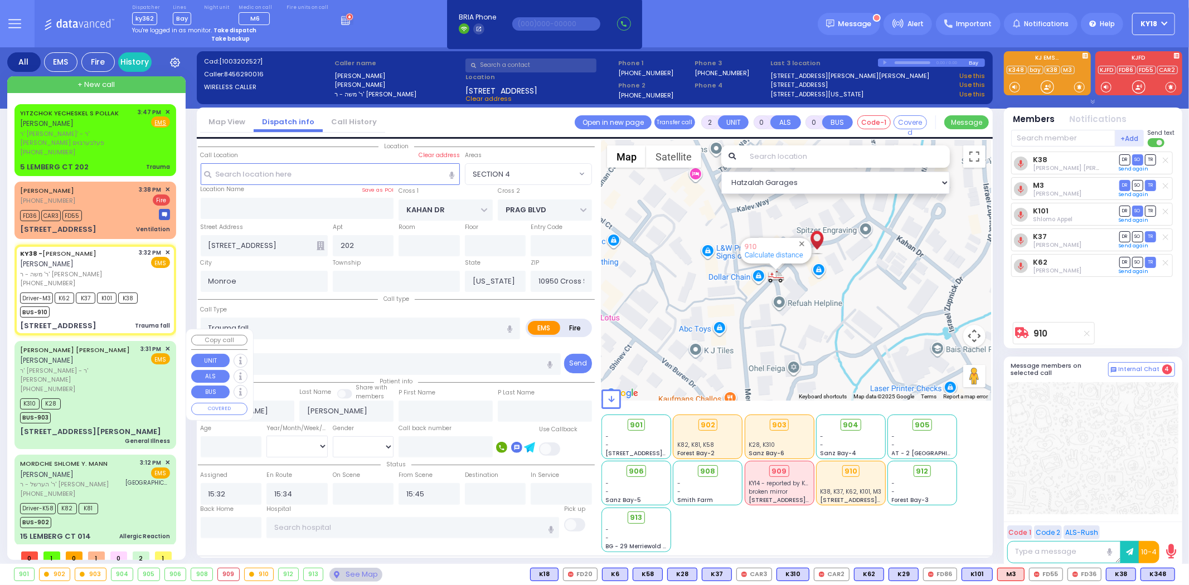
radio input "true"
type input "CHAIM MENDEL"
type input "KATINA"
type input "77"
select select "Year"
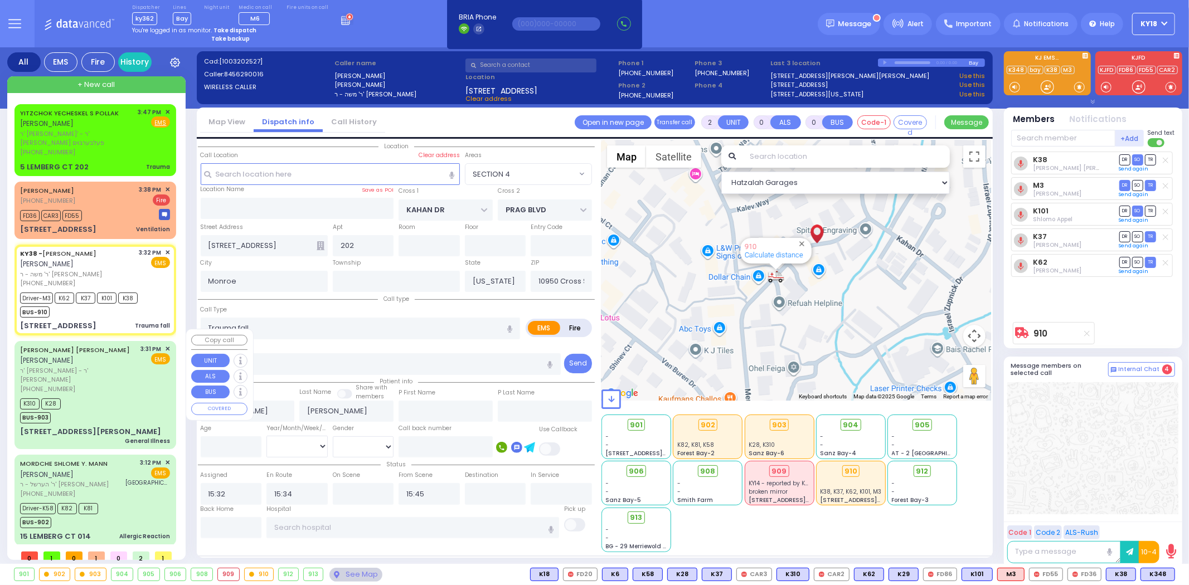
select select "[DEMOGRAPHIC_DATA]"
type input "15:31"
type input "15:32"
select select "Hatzalah Garages"
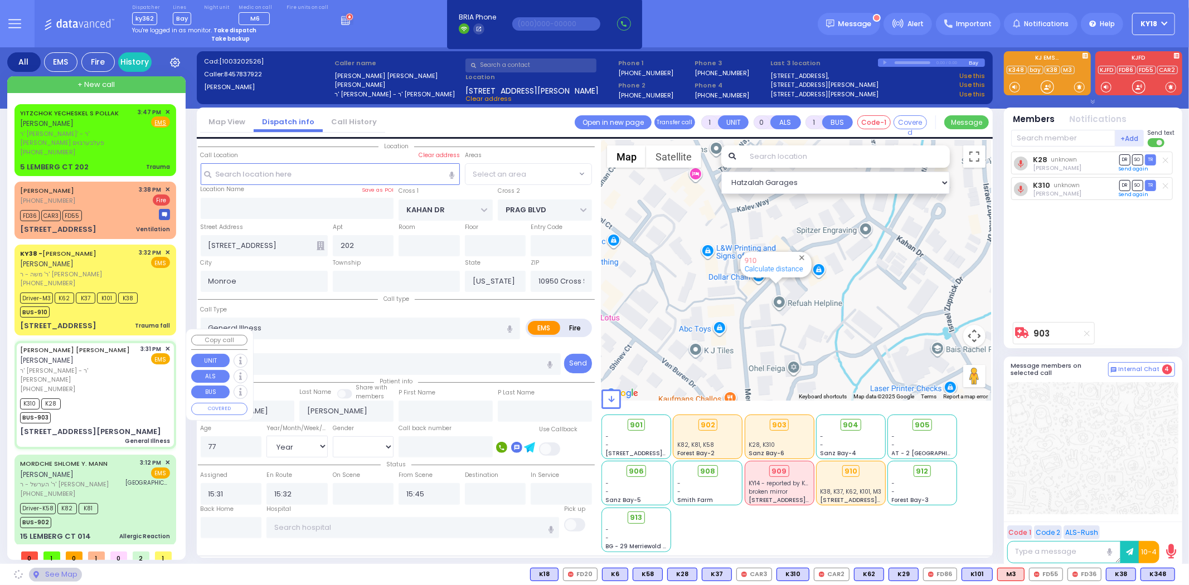
type input "SATMAR DR"
type input "TAYLOR COURT"
type input "19 HAYES CT"
type input "203"
type input "10950"
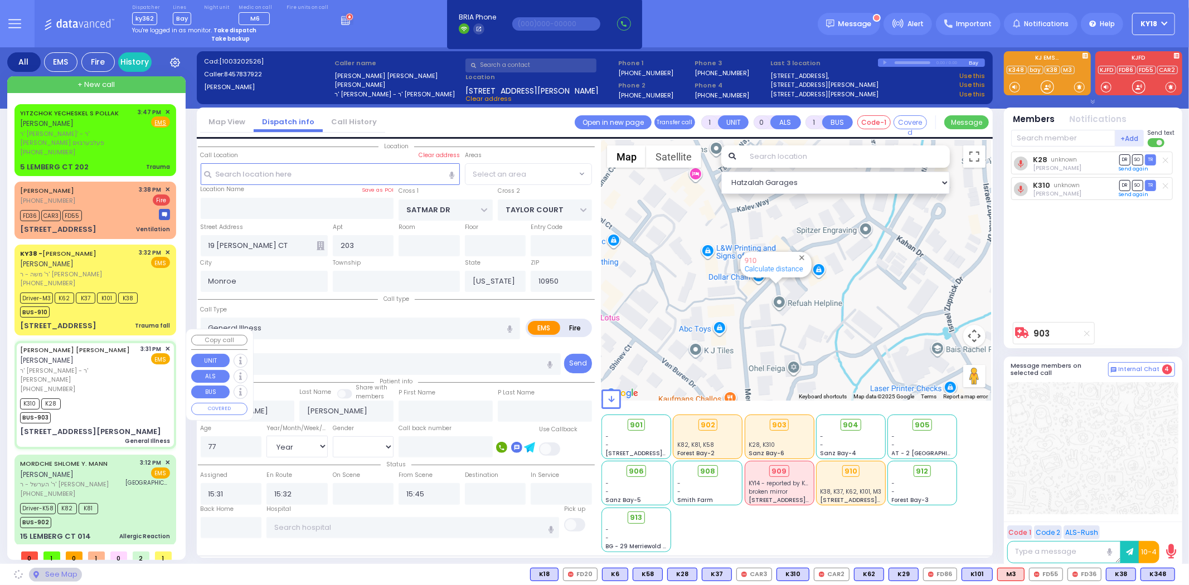
select select "SECTION 3"
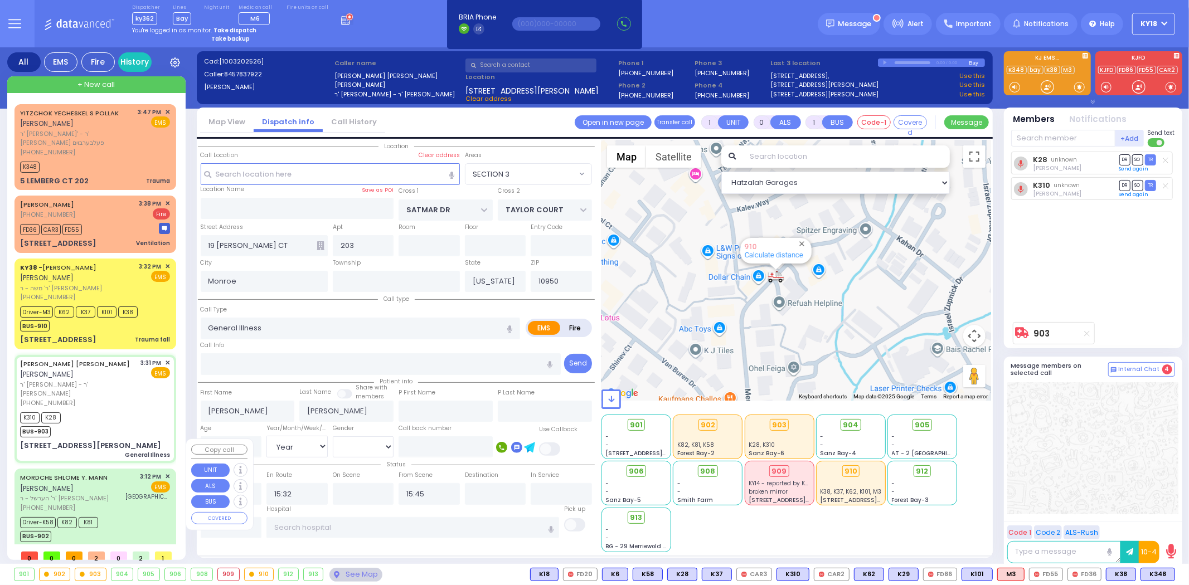
click at [119, 472] on div "MORDCHE SHLOME Y. MANN מרדכי שלמה יודא מאנן" at bounding box center [71, 483] width 102 height 22
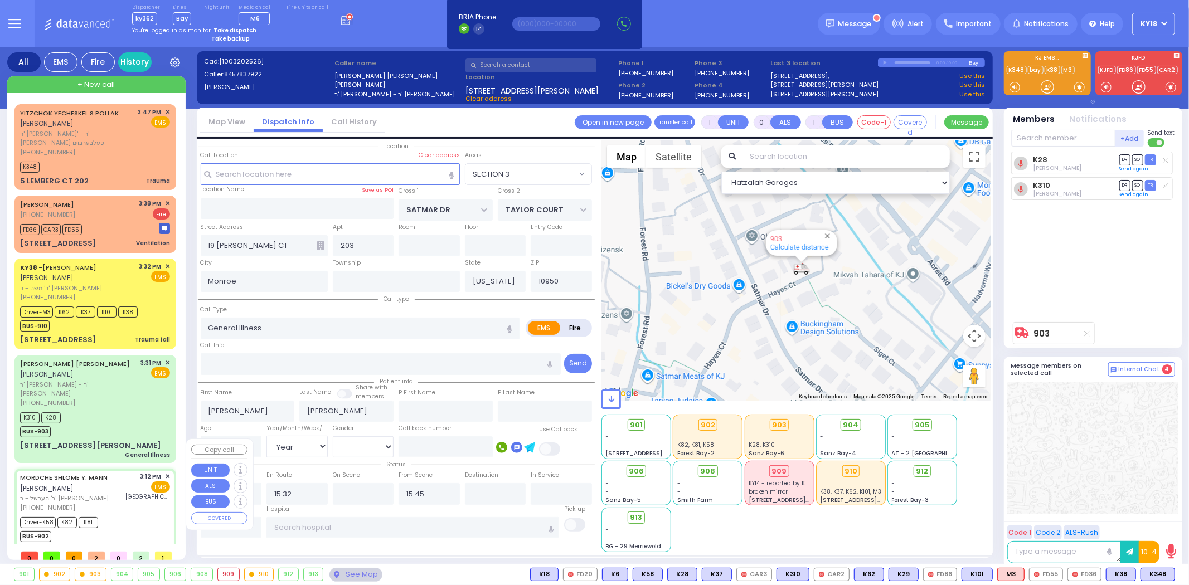
type input "6"
select select
type input "Allergic Reaction"
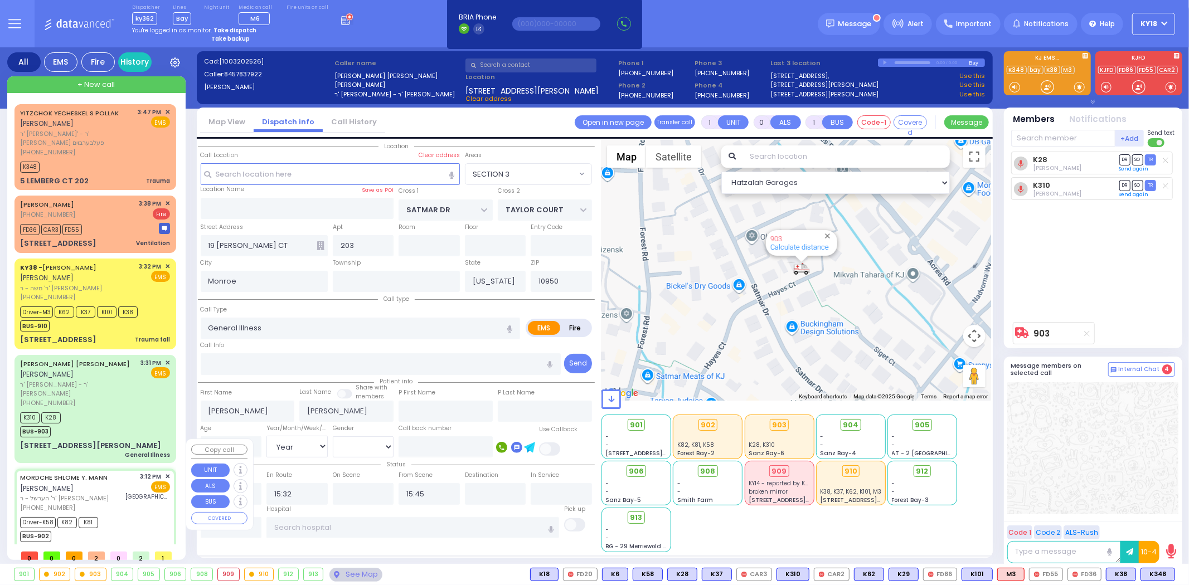
radio input "true"
type input "MORDCHE SHLOME Y."
type input "MANN"
type input "[PERSON_NAME]"
type input "Mann"
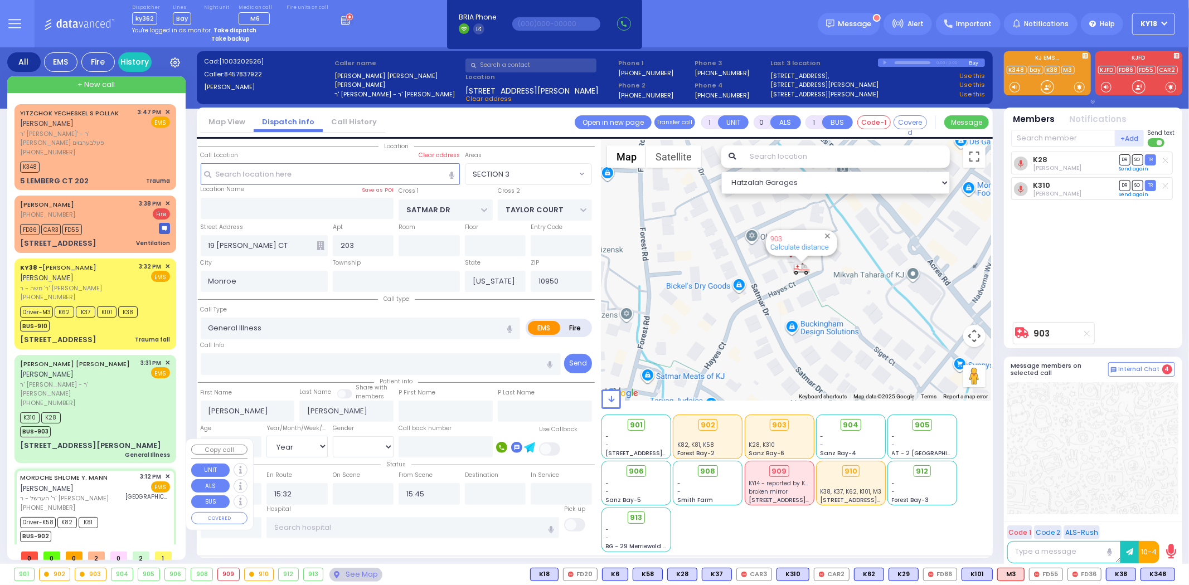
type input "11"
select select "Month"
select select "[DEMOGRAPHIC_DATA]"
type input "15:12"
type input "15:13"
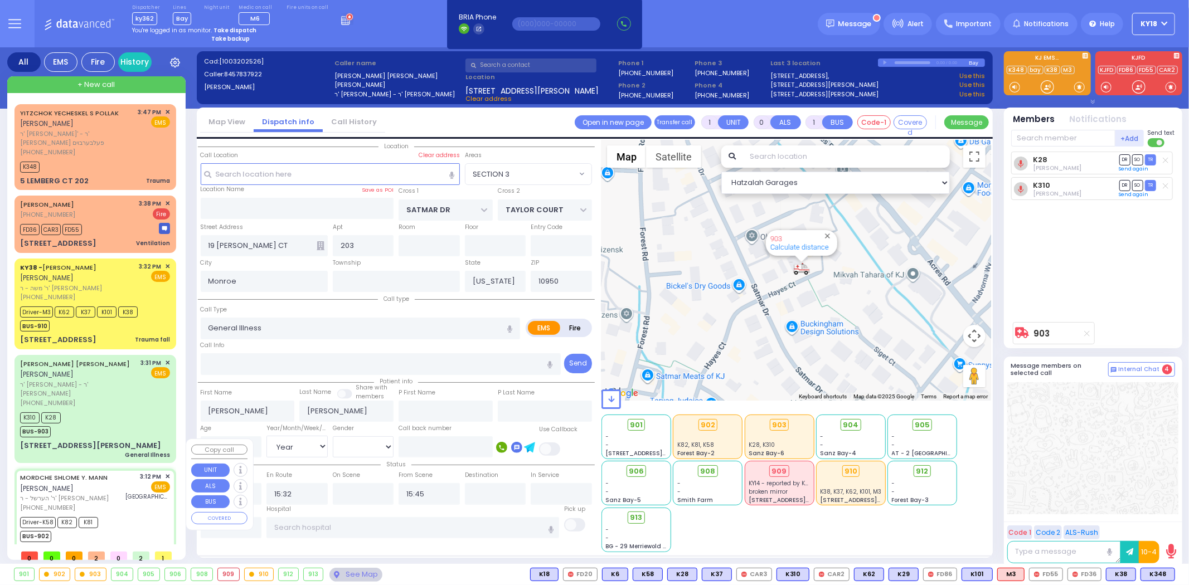
type input "15:15"
type input "15:25"
type input "15:44"
type input "15:59"
type input "[GEOGRAPHIC_DATA]- [GEOGRAPHIC_DATA]: Emergency Room"
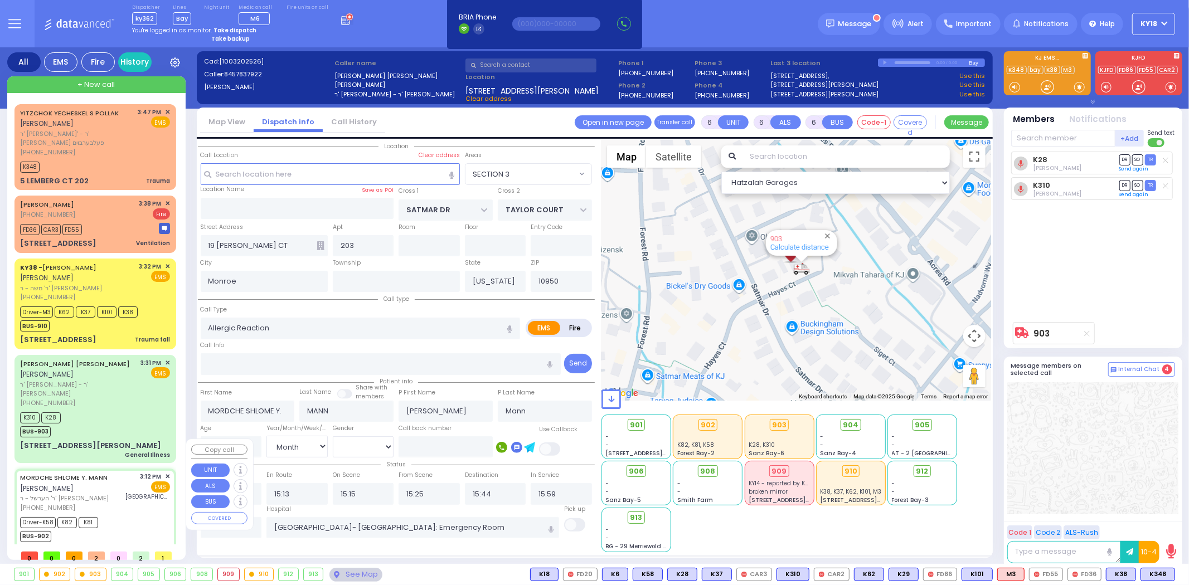
select select "Hatzalah Garages"
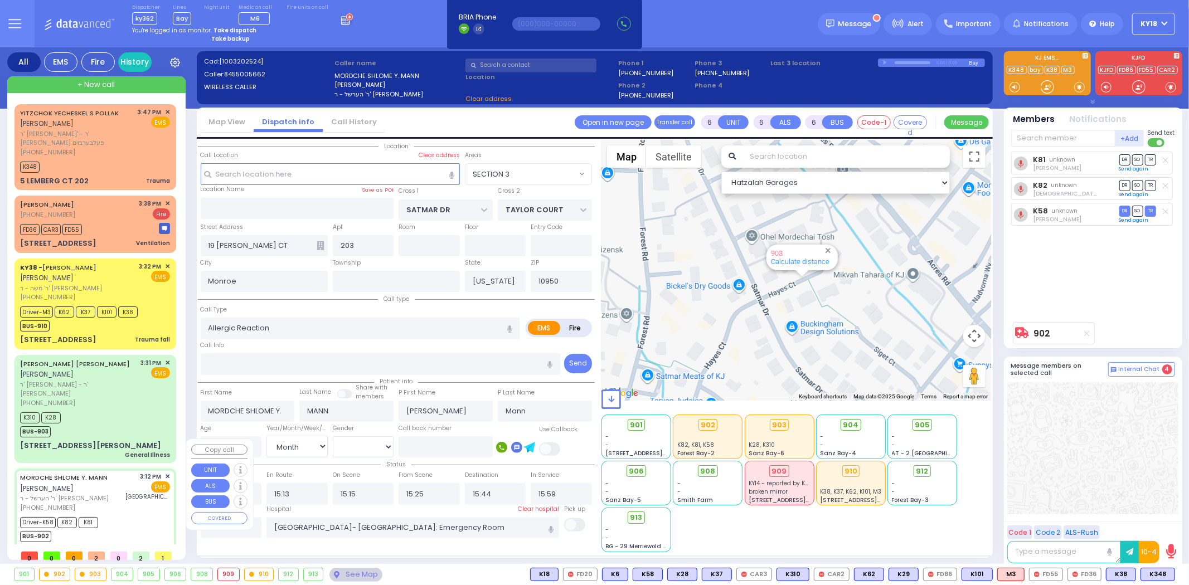
type input "ACRES RD"
type input "15 LEMBERG CT"
type input "014"
select select "PALM TREE"
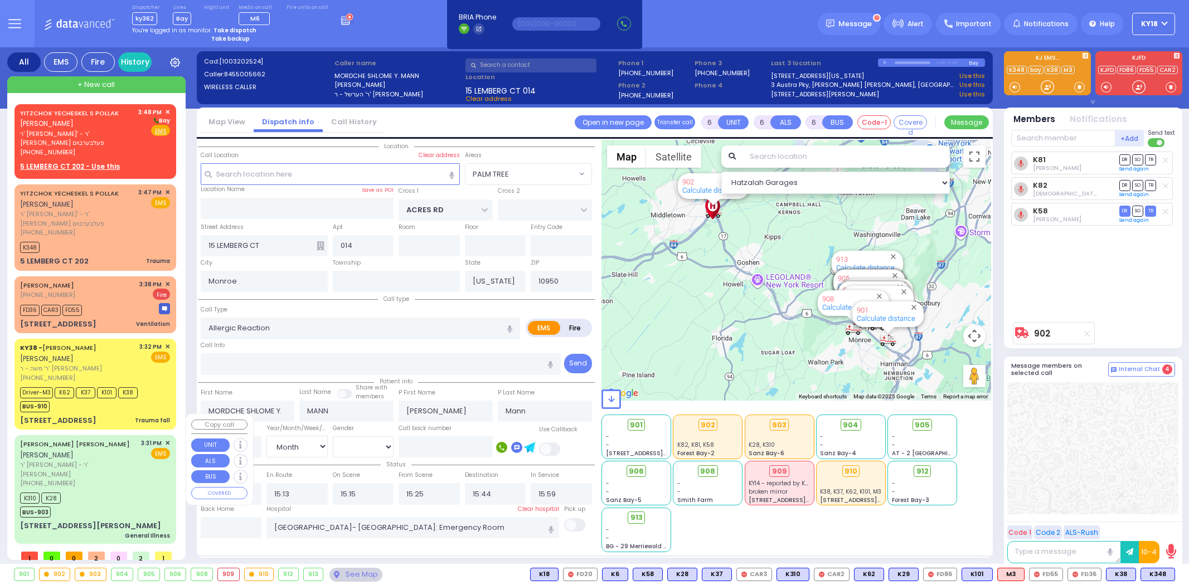
select select "PALM TREE"
select select "Month"
select select "[DEMOGRAPHIC_DATA]"
select select
radio input "true"
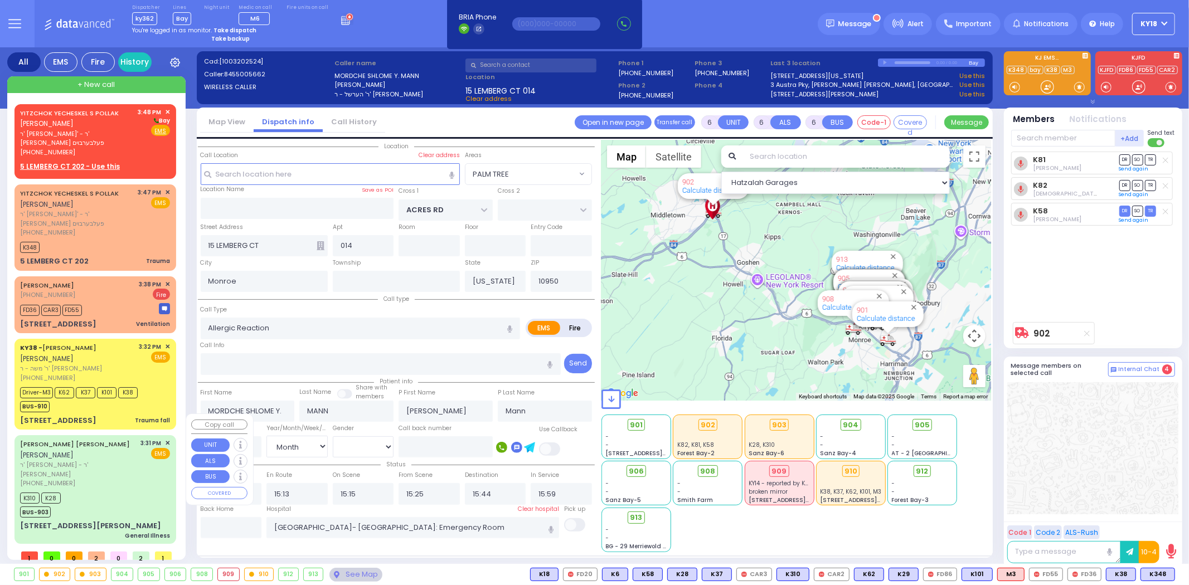
select select "Month"
select select "[DEMOGRAPHIC_DATA]"
select select "PALM TREE"
select select "Hatzalah Garages"
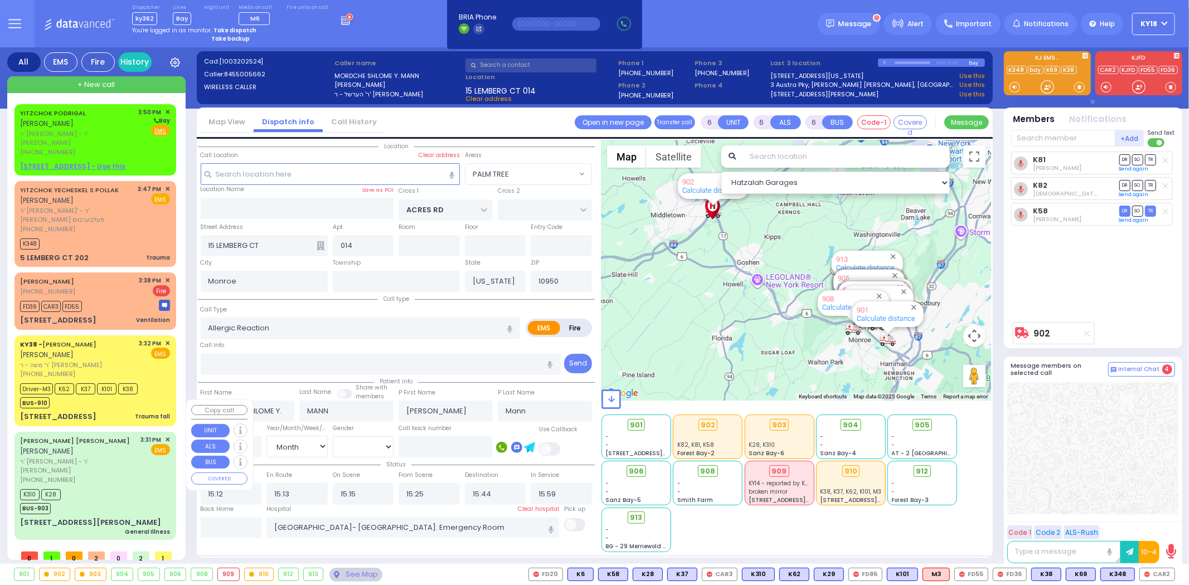
select select
radio input "true"
select select "Month"
select select "[DEMOGRAPHIC_DATA]"
select select "Hatzalah Garages"
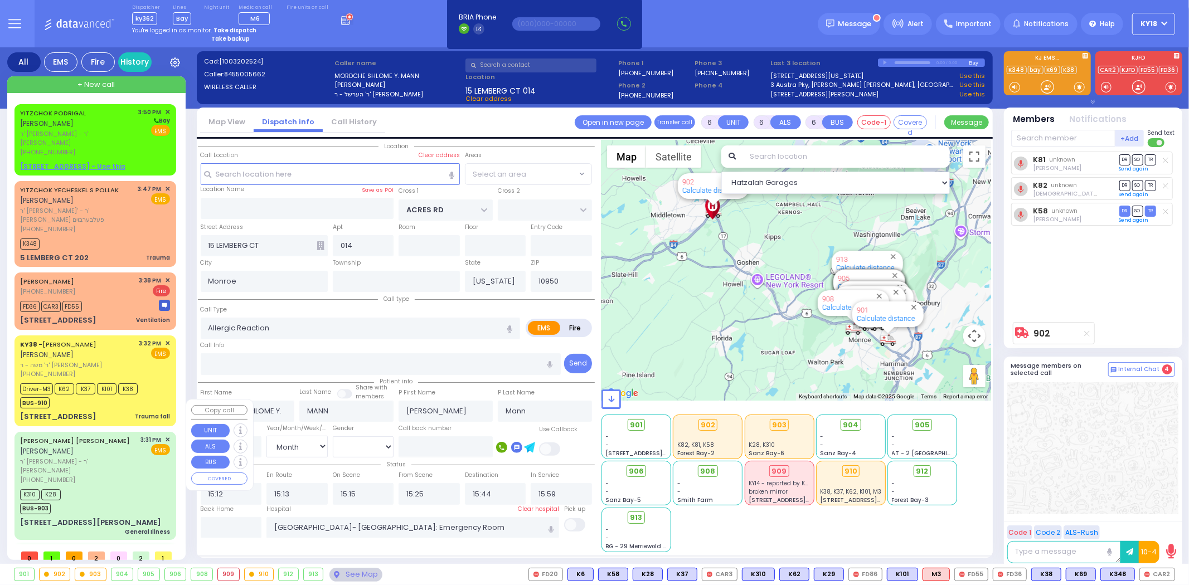
select select "PALM TREE"
select select
radio input "true"
select select "Month"
select select "[DEMOGRAPHIC_DATA]"
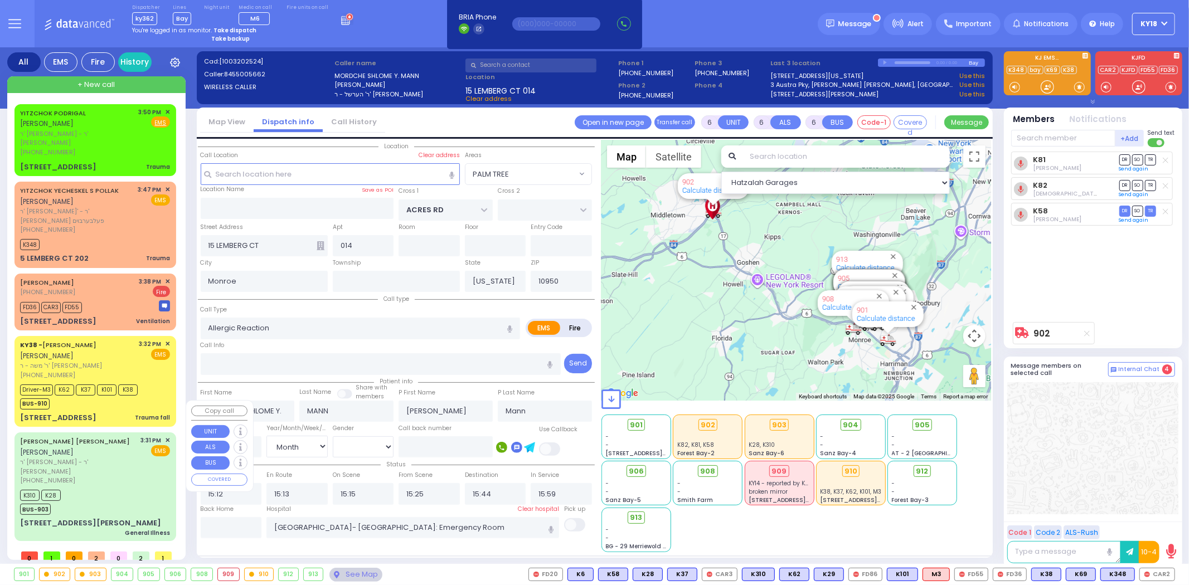
select select "Hatzalah Garages"
select select "PALM TREE"
select select
radio input "true"
select select "Month"
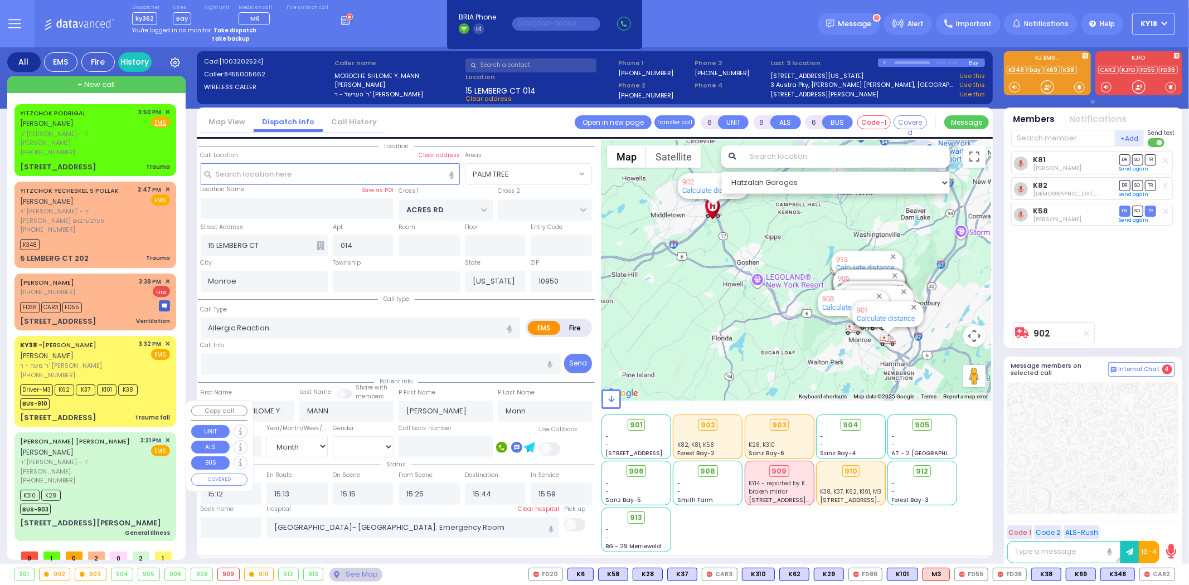
select select "[DEMOGRAPHIC_DATA]"
select select "Hatzalah Garages"
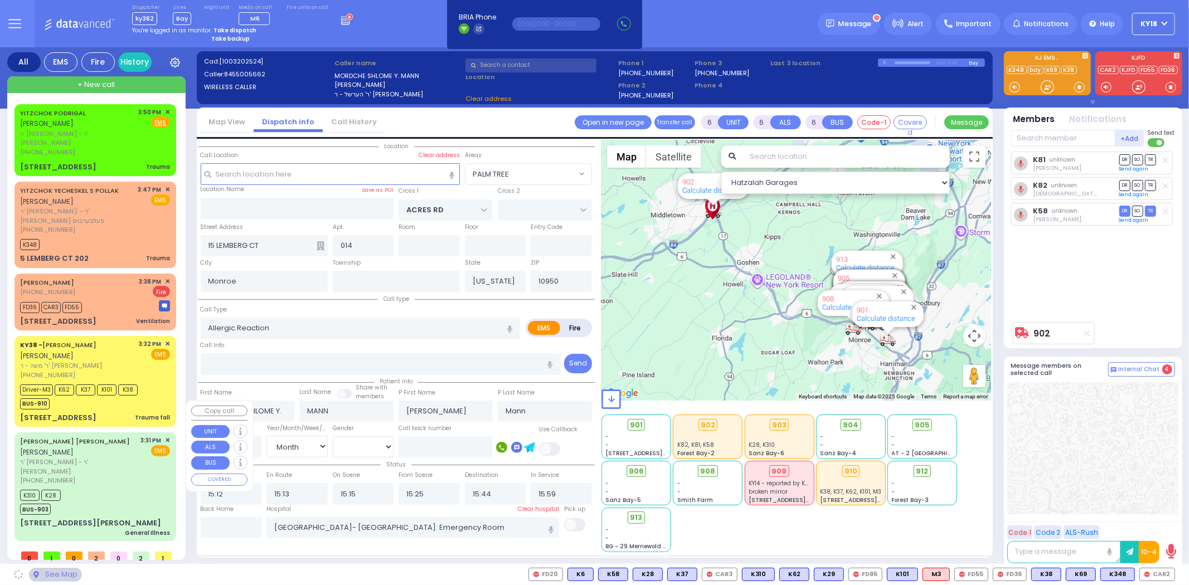
select select "PALM TREE"
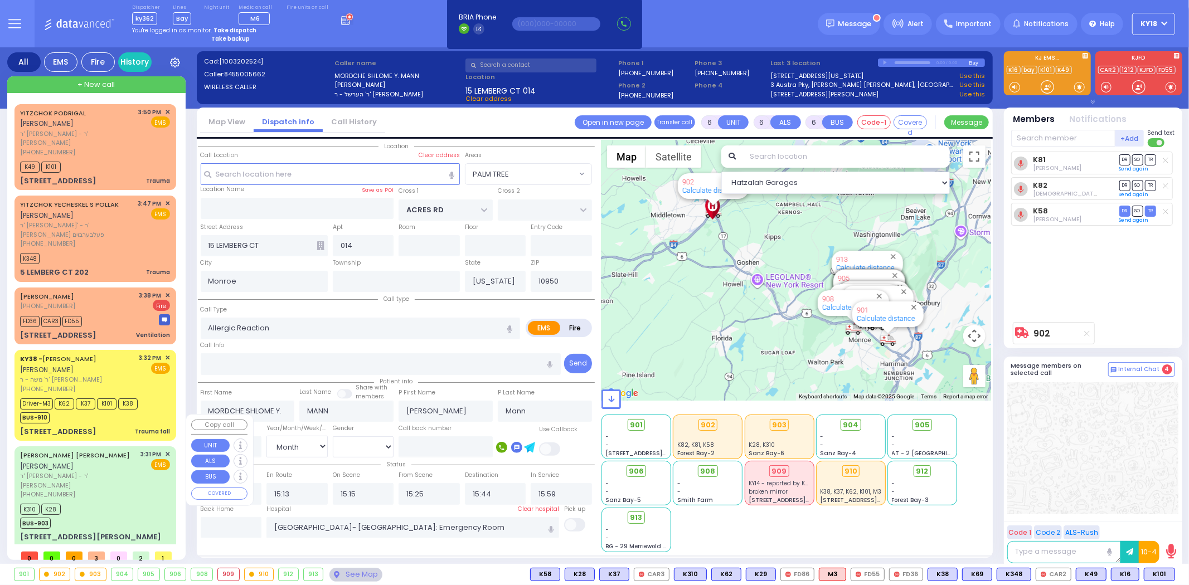
select select
radio input "true"
select select "Month"
select select "[DEMOGRAPHIC_DATA]"
select select "Hatzalah Garages"
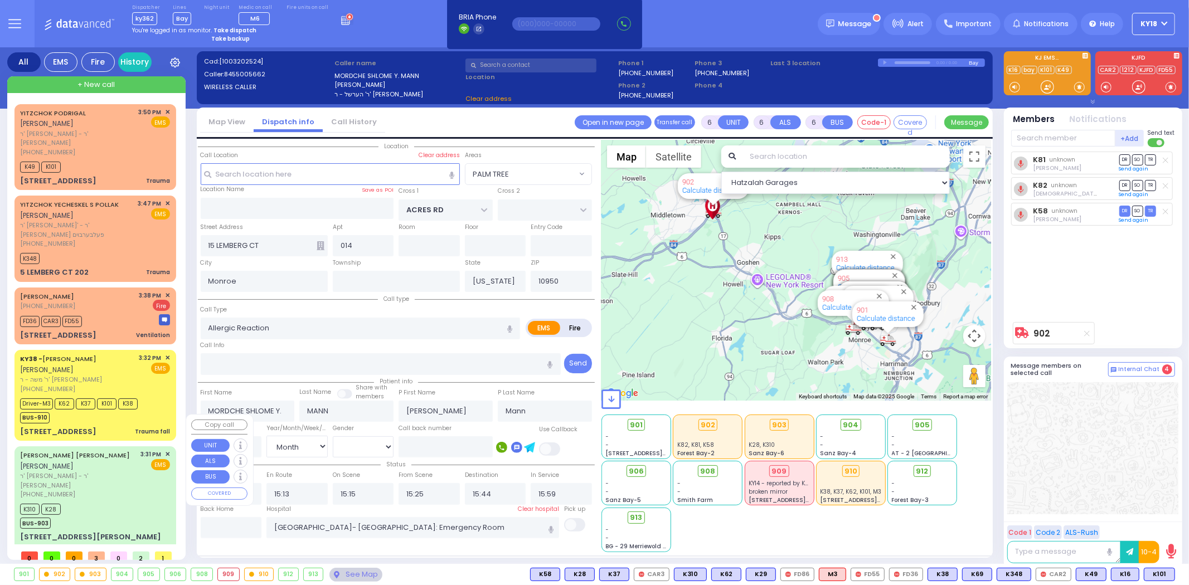
select select "PALM TREE"
select select
radio input "true"
select select "Month"
select select "[DEMOGRAPHIC_DATA]"
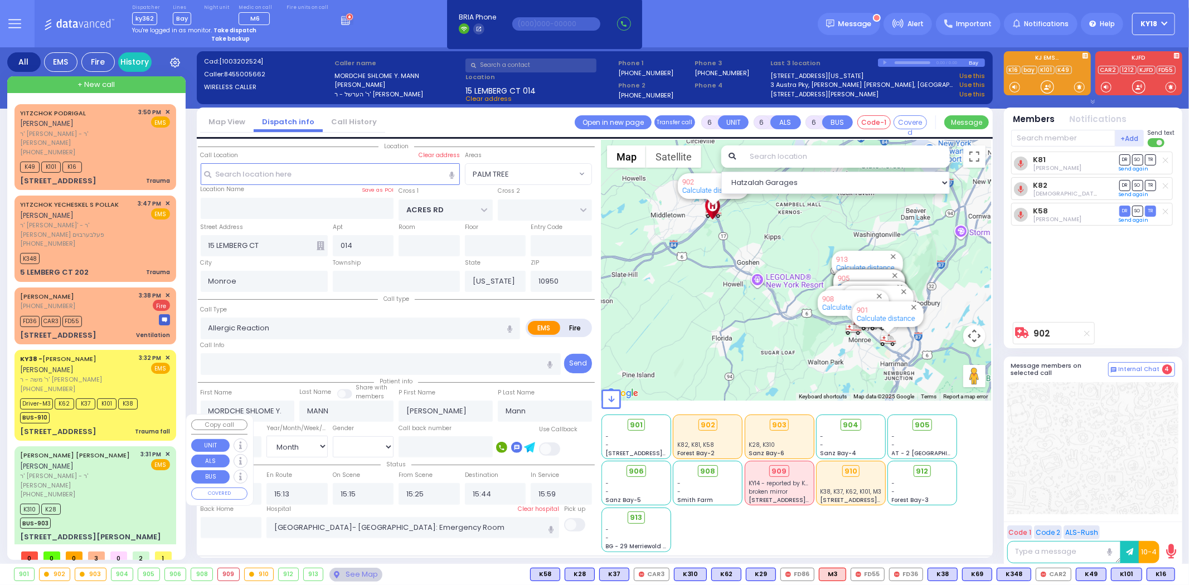
select select "Hatzalah Garages"
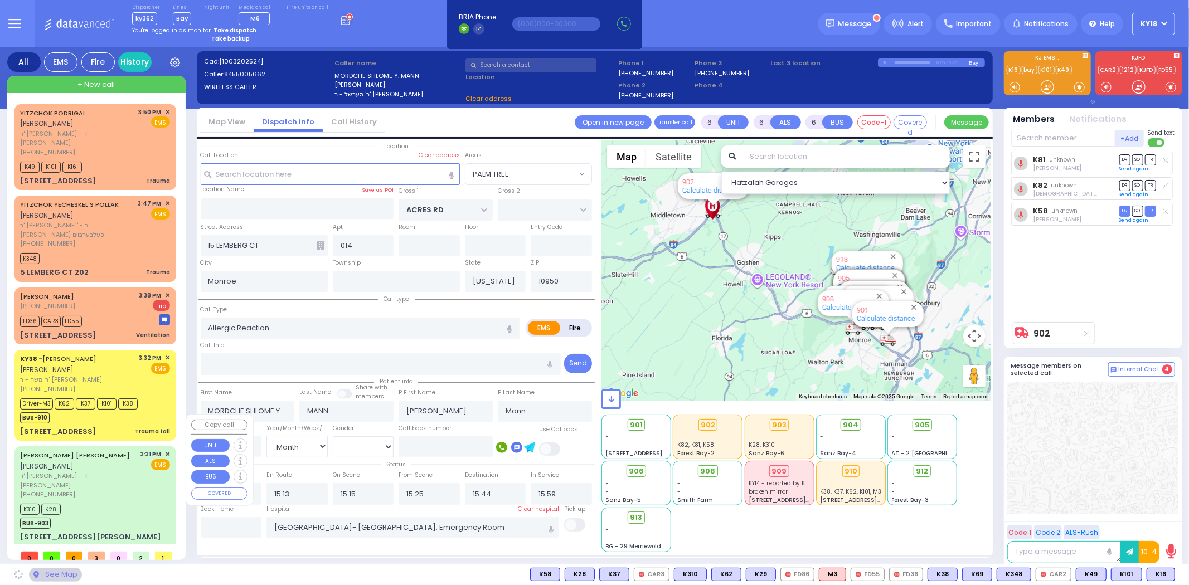
select select "PALM TREE"
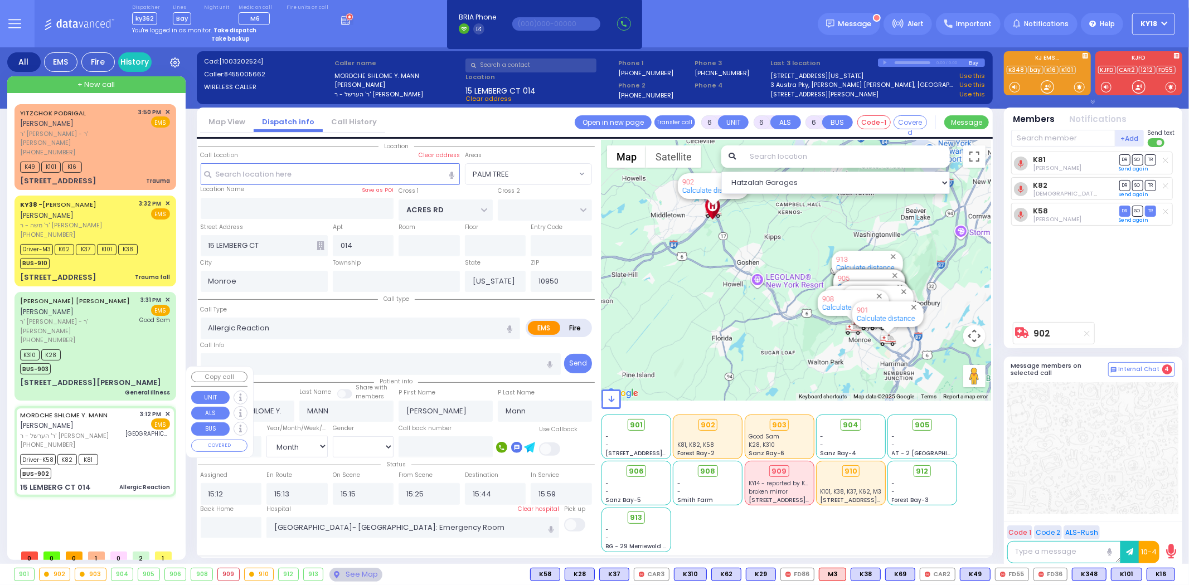
select select
radio input "true"
select select "Month"
select select "[DEMOGRAPHIC_DATA]"
select select "PALM TREE"
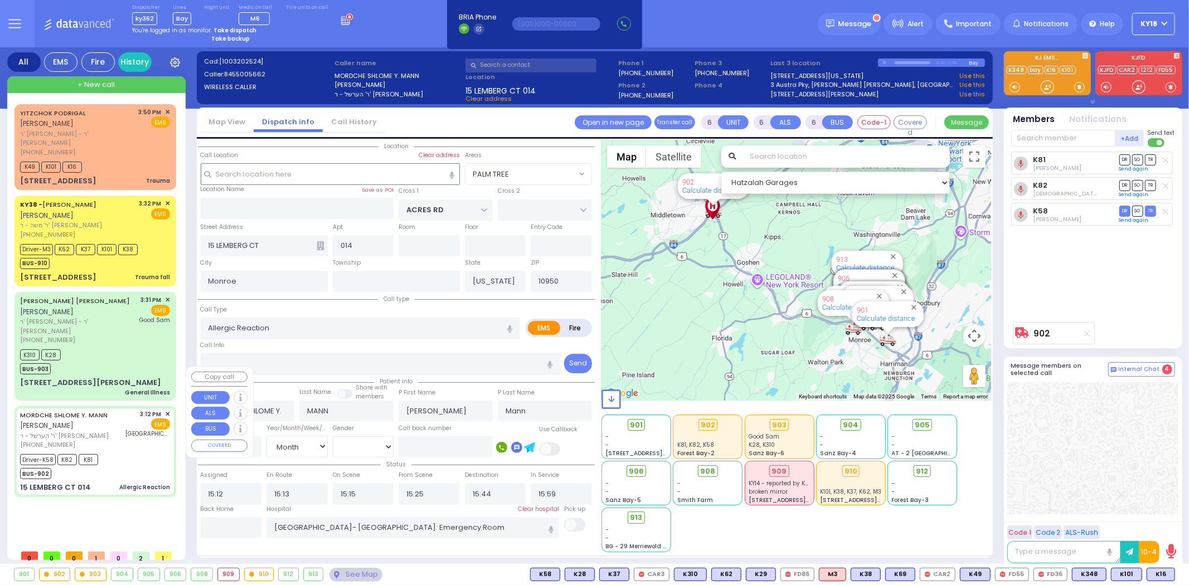
select select "Hatzalah Garages"
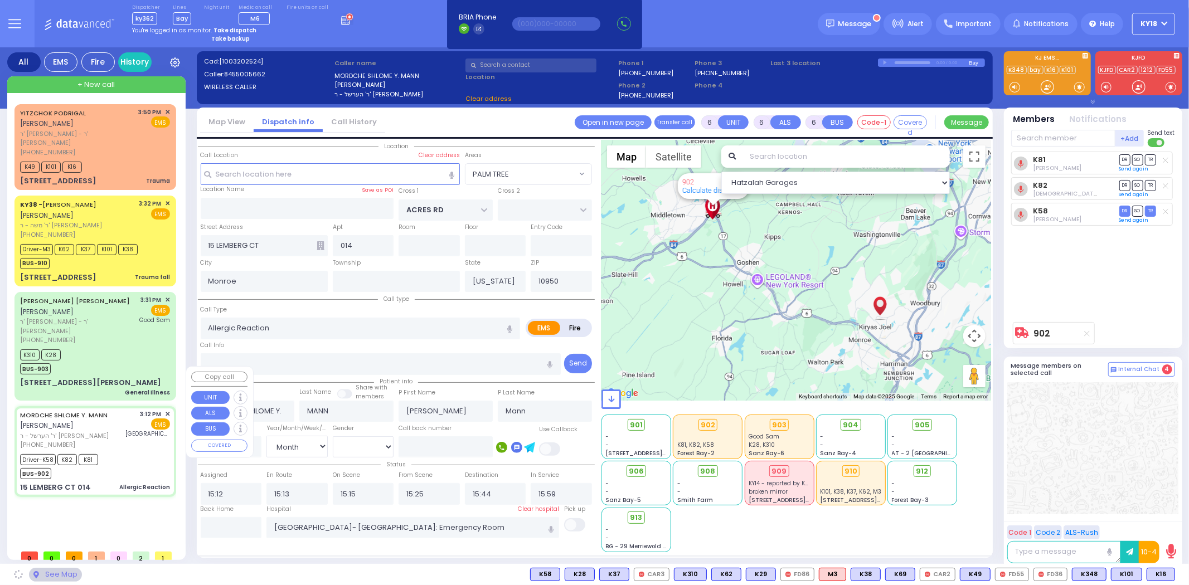
select select
radio input "true"
select select "Month"
select select "[DEMOGRAPHIC_DATA]"
select select "Hatzalah Garages"
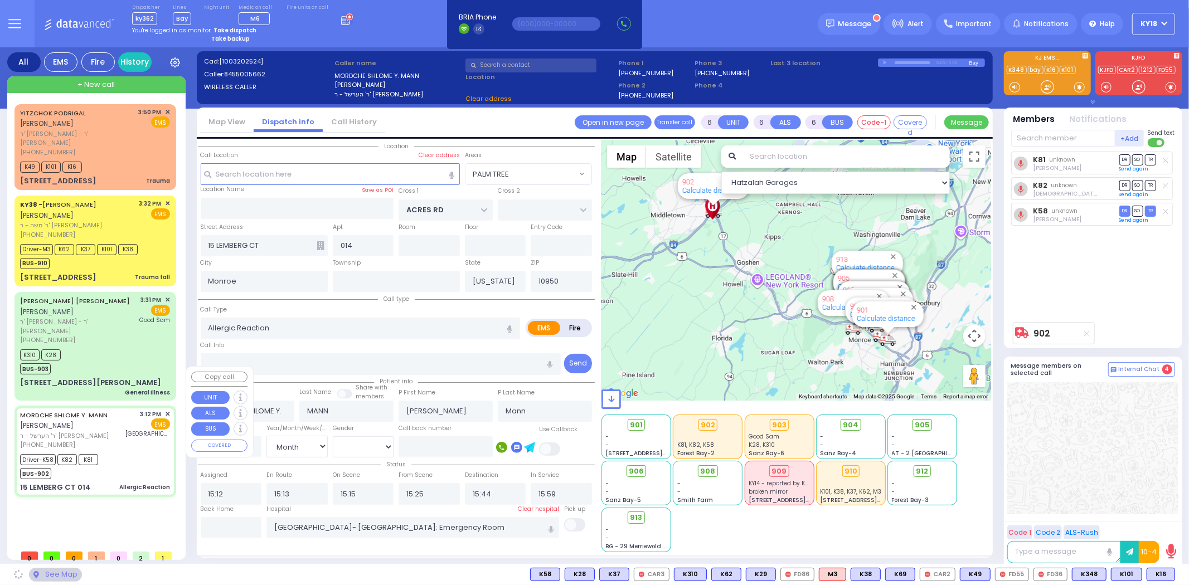
select select "PALM TREE"
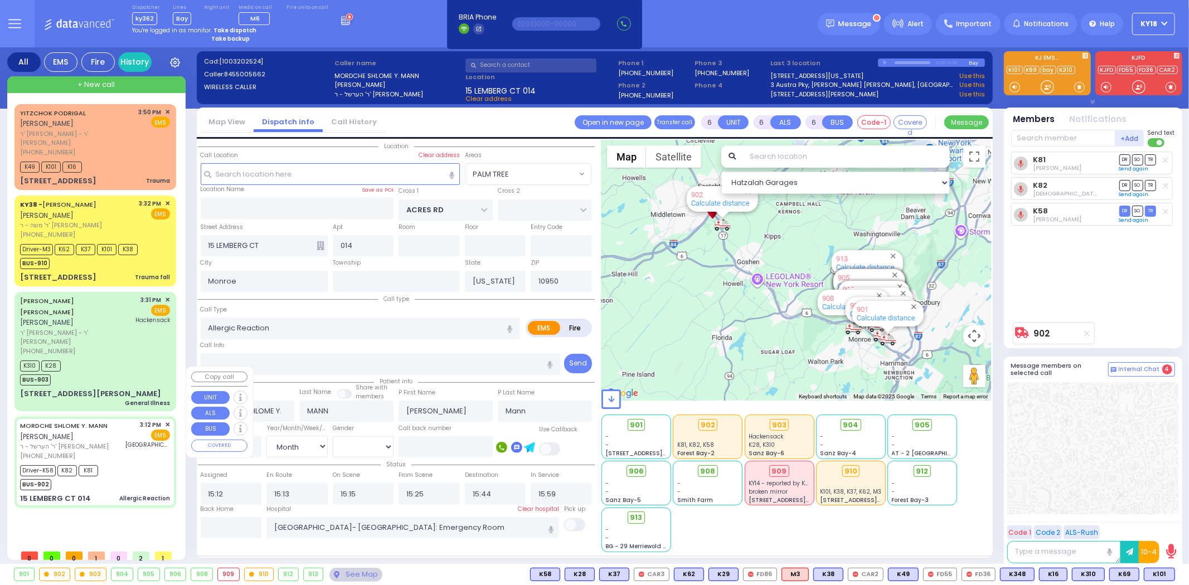
select select
radio input "true"
select select "Month"
select select "[DEMOGRAPHIC_DATA]"
select select "Hatzalah Garages"
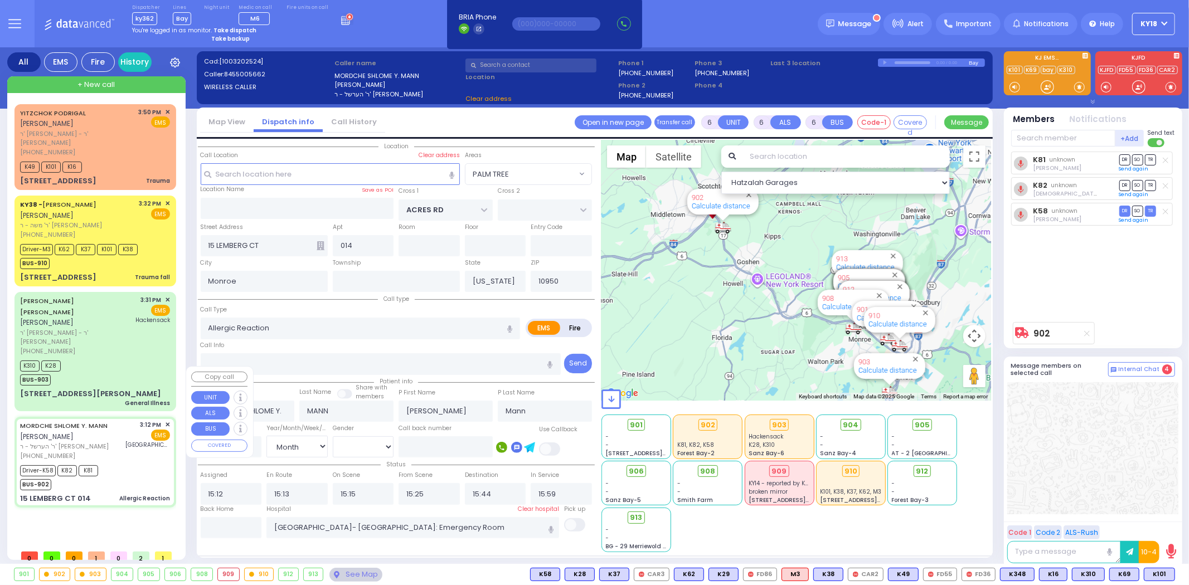
select select "PALM TREE"
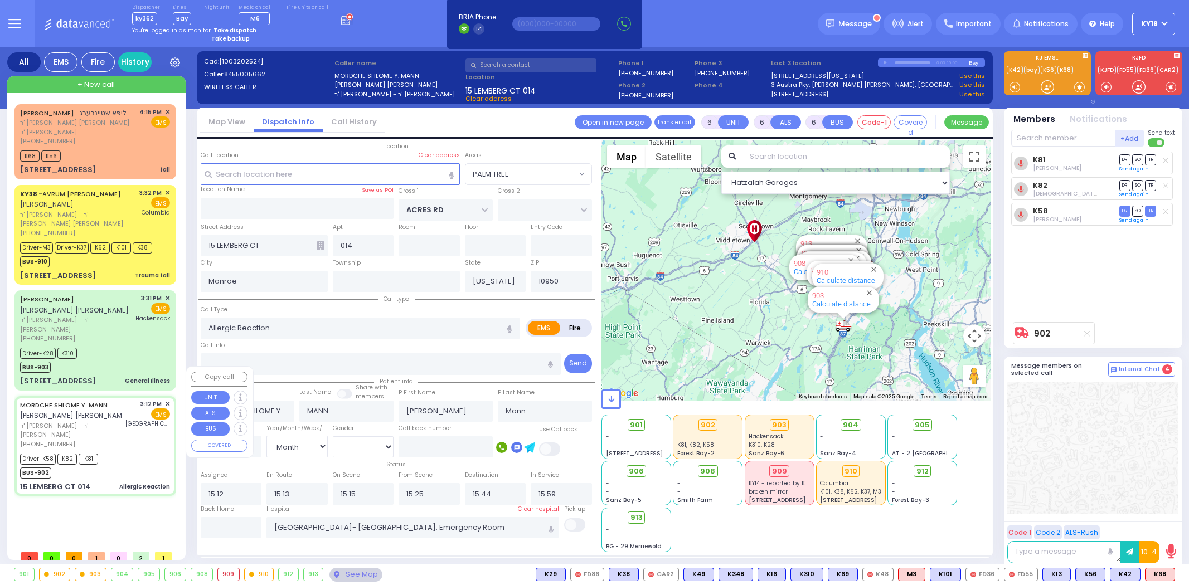
select select "PALM TREE"
select select "Month"
select select "[DEMOGRAPHIC_DATA]"
